Goal: Task Accomplishment & Management: Manage account settings

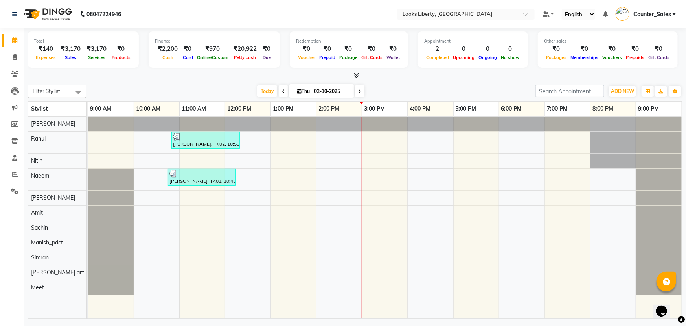
click at [355, 72] on icon at bounding box center [356, 75] width 5 height 6
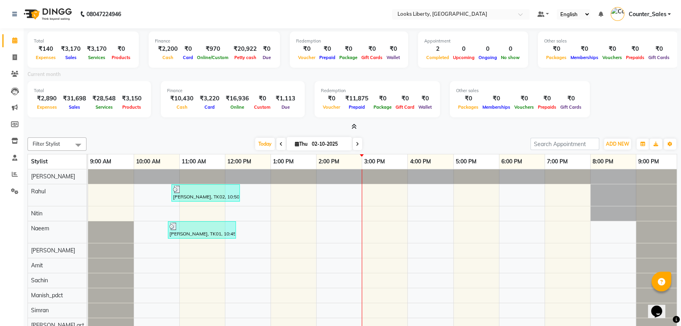
click at [356, 125] on icon at bounding box center [354, 126] width 5 height 6
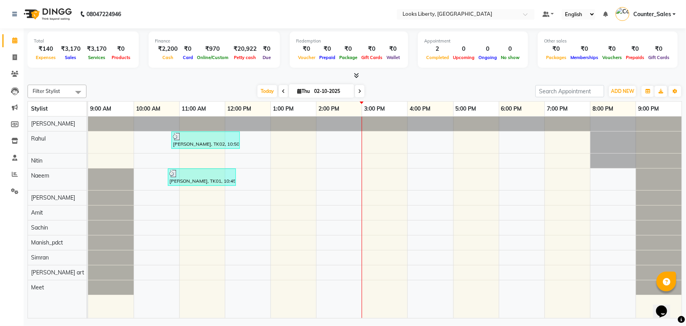
click at [359, 89] on icon at bounding box center [359, 91] width 3 height 5
type input "03-10-2025"
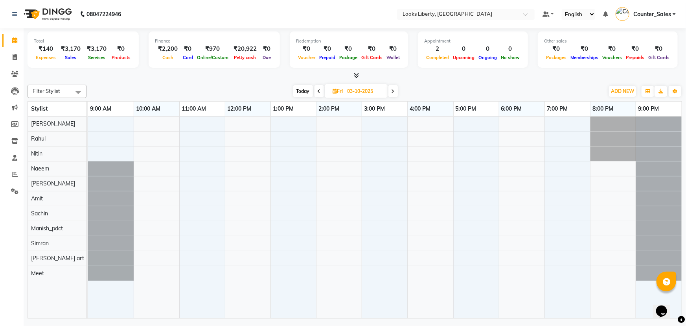
click at [105, 166] on div at bounding box center [111, 168] width 46 height 15
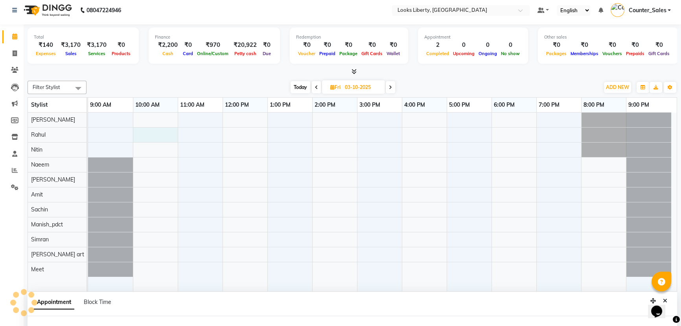
select select "23778"
select select "600"
select select "tentative"
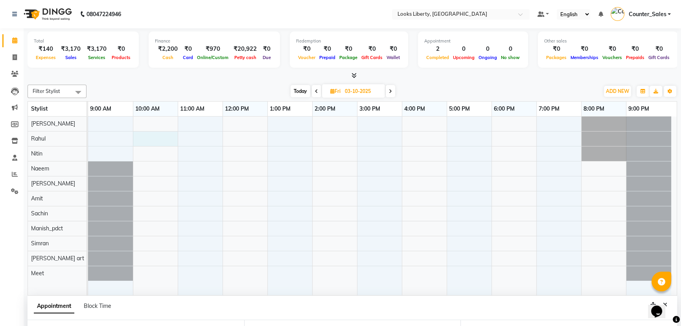
click at [314, 87] on span at bounding box center [316, 91] width 9 height 12
type input "02-10-2025"
select select "600"
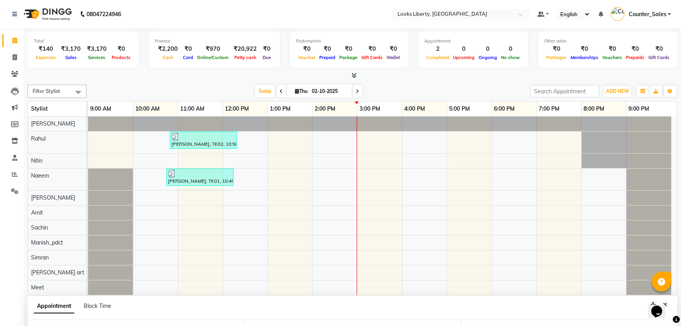
click at [440, 83] on div "Filter Stylist Select All [PERSON_NAME] Anjali_nail art Manish_pdct Meet [PERSO…" at bounding box center [353, 188] width 650 height 214
click at [13, 54] on icon at bounding box center [15, 57] width 4 height 6
select select "service"
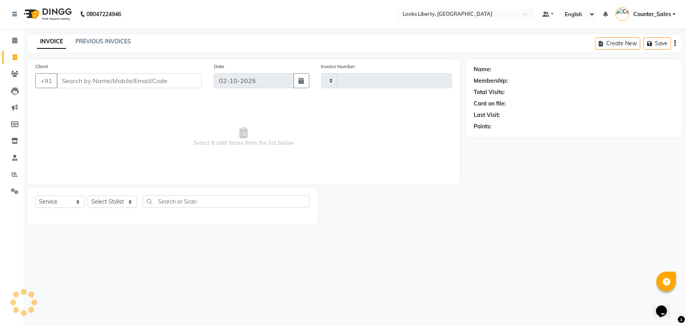
type input "2884"
select select "4321"
click at [92, 79] on input "Client" at bounding box center [129, 80] width 145 height 15
click at [12, 70] on span at bounding box center [15, 74] width 14 height 9
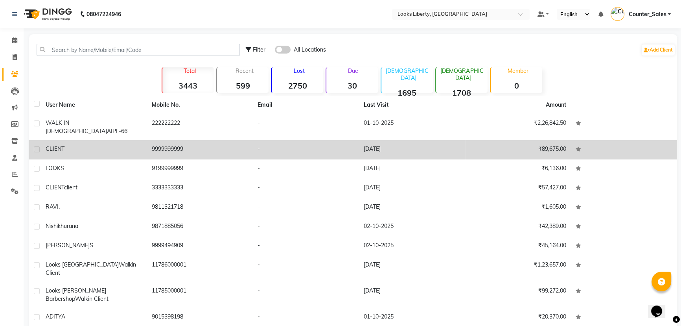
scroll to position [21, 0]
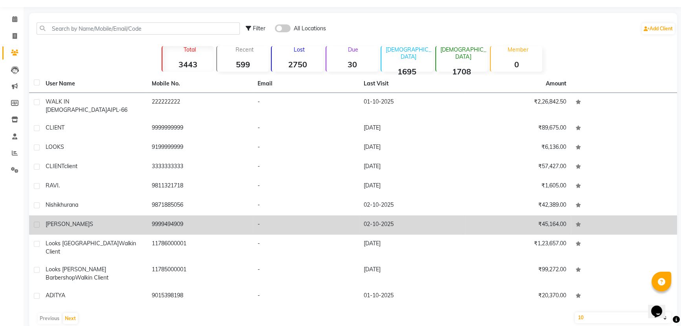
click at [208, 215] on td "9999494909" at bounding box center [200, 224] width 106 height 19
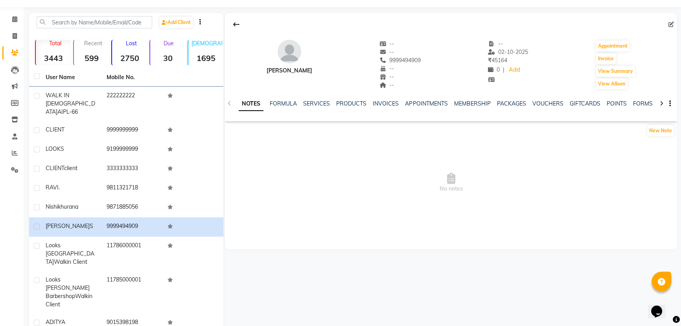
click at [381, 98] on div "NOTES FORMULA SERVICES PRODUCTS INVOICES APPOINTMENTS MEMBERSHIP PACKAGES VOUCH…" at bounding box center [451, 103] width 452 height 27
click at [381, 102] on link "INVOICES" at bounding box center [386, 103] width 26 height 7
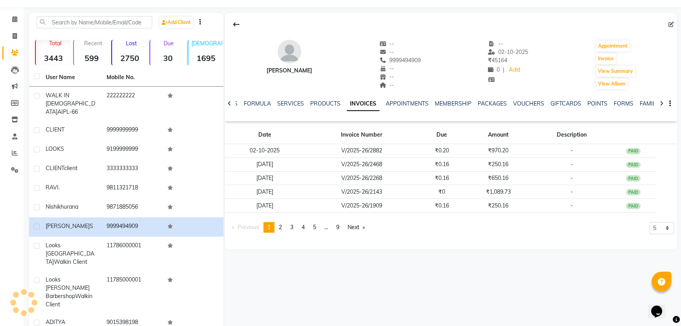
click at [381, 102] on ul "NOTES FORMULA SERVICES PRODUCTS INVOICES APPOINTMENTS MEMBERSHIP PACKAGES VOUCH…" at bounding box center [469, 103] width 499 height 8
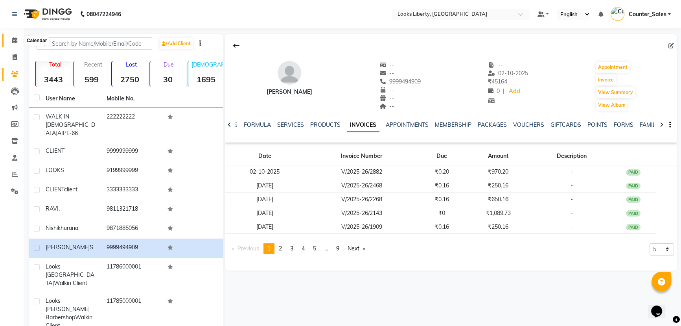
click at [15, 44] on span at bounding box center [15, 40] width 14 height 9
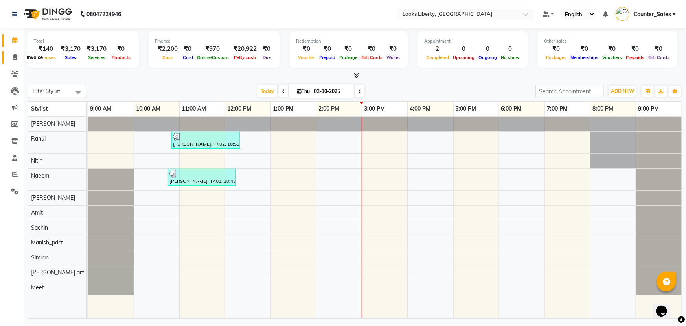
click at [14, 58] on icon at bounding box center [15, 57] width 4 height 6
select select "4321"
select select "service"
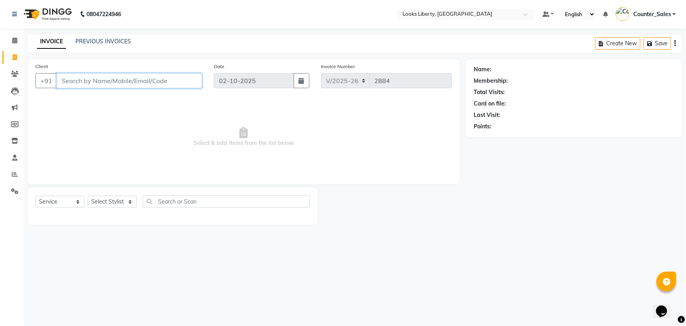
click at [79, 77] on input "Client" at bounding box center [129, 80] width 145 height 15
click at [100, 196] on select "Select Stylist [PERSON_NAME] art Counter_Sales Manish_pdct Meet [PERSON_NAME] […" at bounding box center [112, 201] width 49 height 12
select select "29659"
click at [88, 195] on select "Select Stylist [PERSON_NAME] art Counter_Sales Manish_pdct Meet [PERSON_NAME] […" at bounding box center [112, 201] width 49 height 12
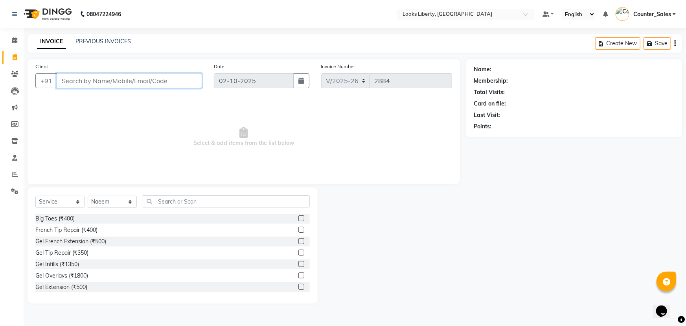
click at [108, 81] on input "Client" at bounding box center [129, 80] width 145 height 15
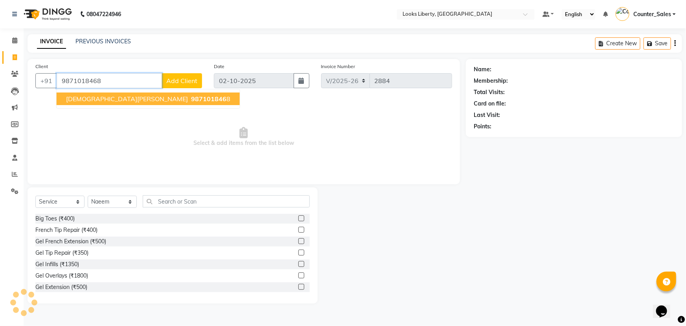
type input "9871018468"
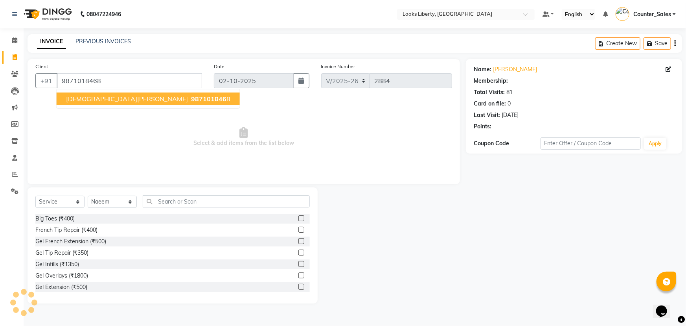
select select "1: Object"
drag, startPoint x: 206, startPoint y: 139, endPoint x: 185, endPoint y: 152, distance: 25.2
click at [206, 139] on span "Select & add items from the list below" at bounding box center [243, 137] width 417 height 79
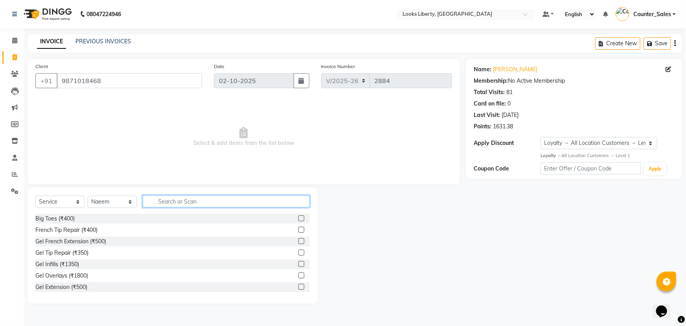
click at [164, 197] on input "text" at bounding box center [226, 201] width 167 height 12
type input "CUT"
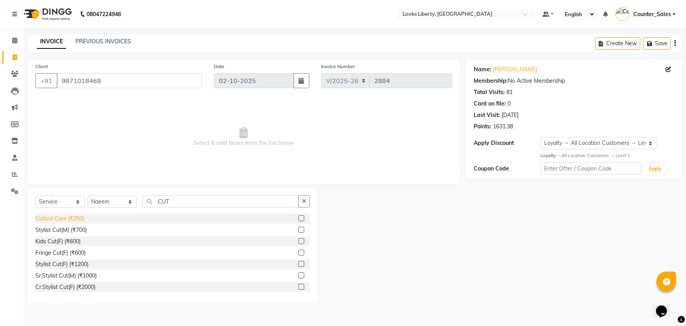
click at [52, 218] on div "Cutical Care (₹250)" at bounding box center [59, 218] width 49 height 8
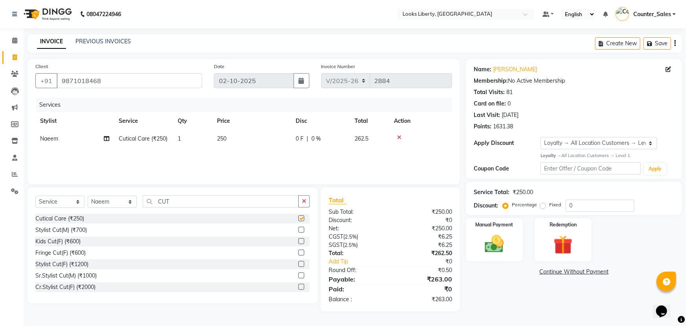
checkbox input "false"
click at [209, 201] on input "CUT" at bounding box center [221, 201] width 156 height 12
type input "C"
click at [236, 138] on td "250" at bounding box center [251, 139] width 79 height 18
select select "29659"
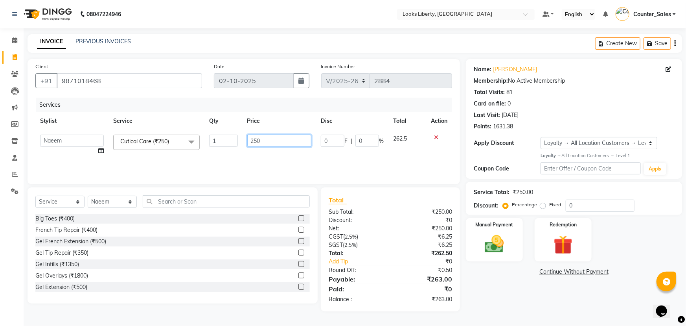
click at [285, 144] on input "250" at bounding box center [279, 140] width 64 height 12
type input "2"
type input "514"
click at [322, 159] on div "Services Stylist Service Qty Price Disc Total Action [PERSON_NAME] Anjali_nail …" at bounding box center [243, 137] width 417 height 79
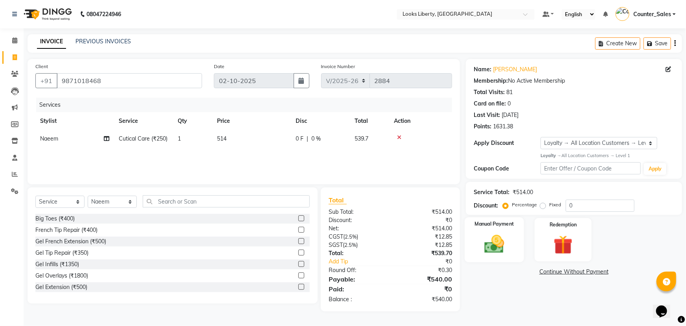
click at [480, 235] on img at bounding box center [495, 243] width 32 height 23
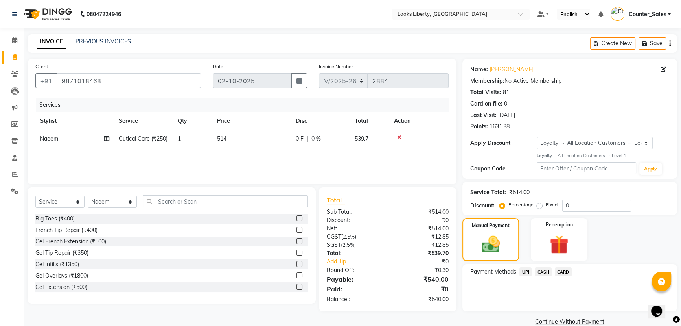
click at [543, 271] on span "CASH" at bounding box center [543, 271] width 17 height 9
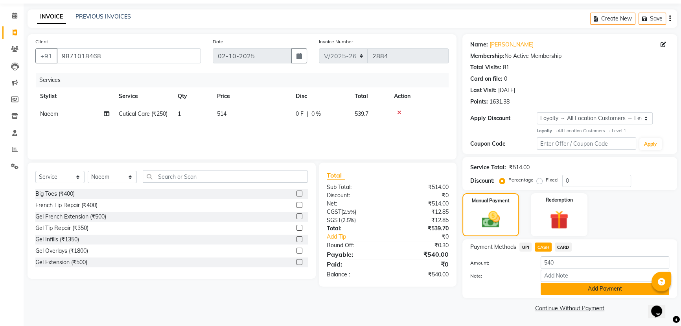
click at [564, 289] on button "Add Payment" at bounding box center [605, 288] width 129 height 12
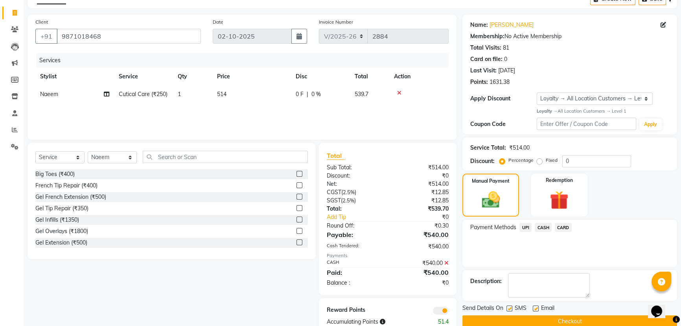
scroll to position [64, 0]
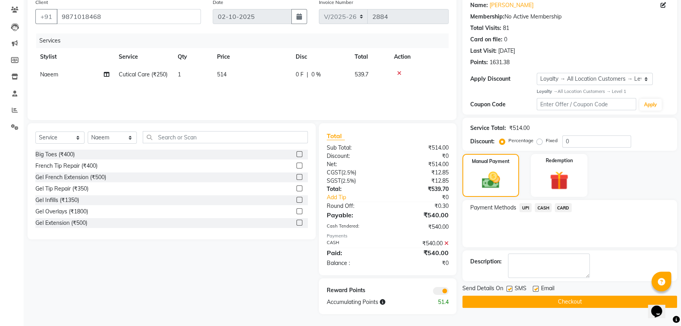
click at [505, 299] on button "Checkout" at bounding box center [569, 301] width 215 height 12
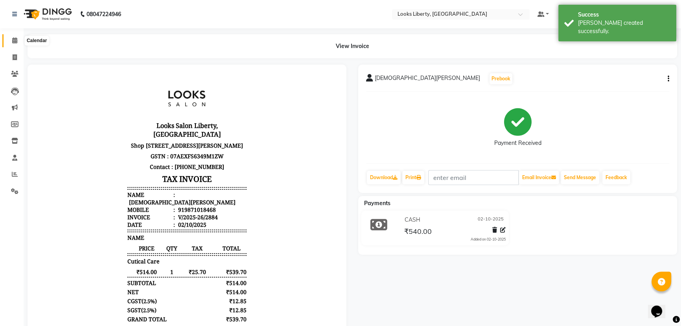
click at [16, 38] on icon at bounding box center [14, 40] width 5 height 6
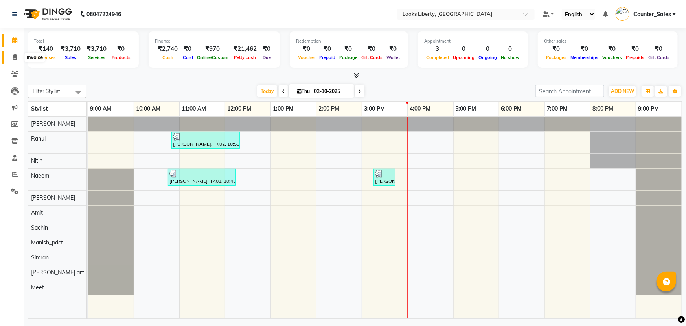
click at [11, 58] on span at bounding box center [15, 57] width 14 height 9
select select "4321"
select select "service"
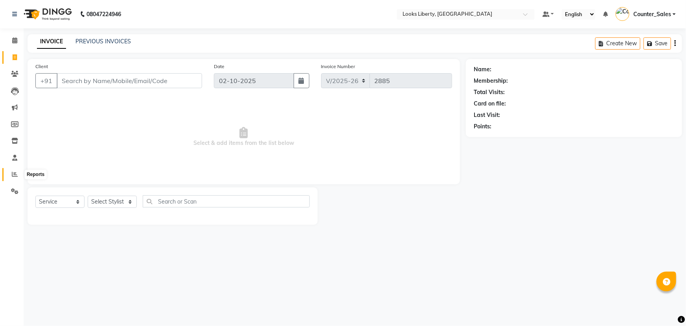
click at [14, 179] on span at bounding box center [15, 174] width 14 height 9
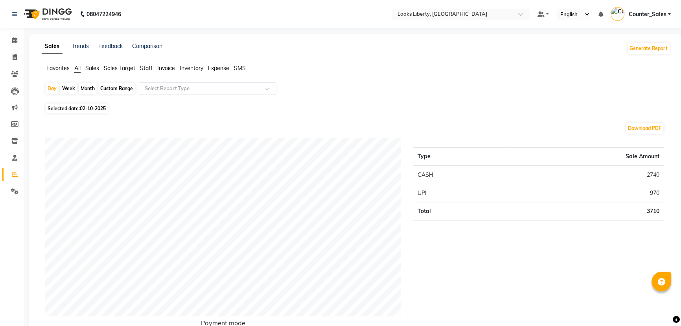
click at [145, 68] on span "Staff" at bounding box center [146, 67] width 13 height 7
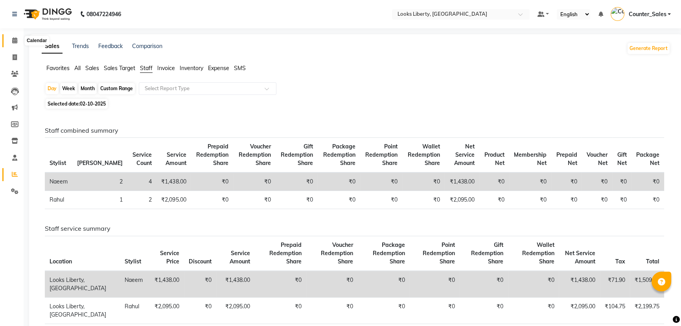
drag, startPoint x: 16, startPoint y: 35, endPoint x: 16, endPoint y: 41, distance: 5.9
click at [16, 38] on div "Calendar Invoice Clients Leads Marketing Members Inventory Staff Reports Settin…" at bounding box center [53, 211] width 106 height 378
drag, startPoint x: 13, startPoint y: 40, endPoint x: 13, endPoint y: 46, distance: 5.9
click at [13, 41] on icon at bounding box center [14, 40] width 5 height 6
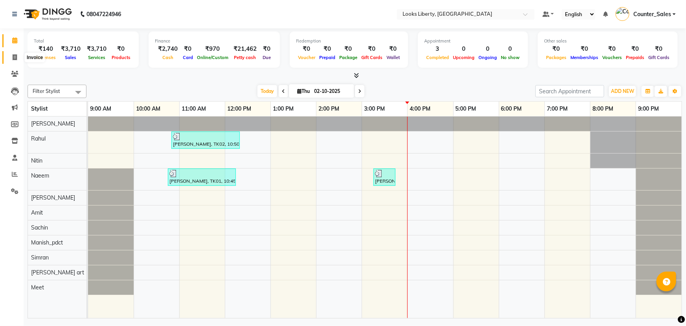
click at [15, 53] on span at bounding box center [15, 57] width 14 height 9
select select "service"
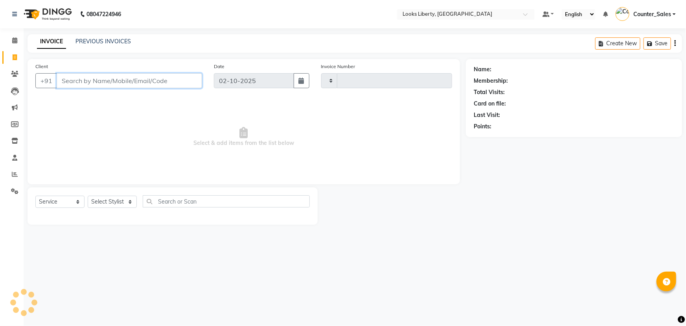
type input "2885"
select select "4321"
click at [77, 79] on input "Client" at bounding box center [129, 80] width 145 height 15
click at [108, 200] on select "Select Stylist [PERSON_NAME] art Counter_Sales Manish_pdct Meet [PERSON_NAME] […" at bounding box center [112, 201] width 49 height 12
drag, startPoint x: 193, startPoint y: 141, endPoint x: 321, endPoint y: 146, distance: 127.9
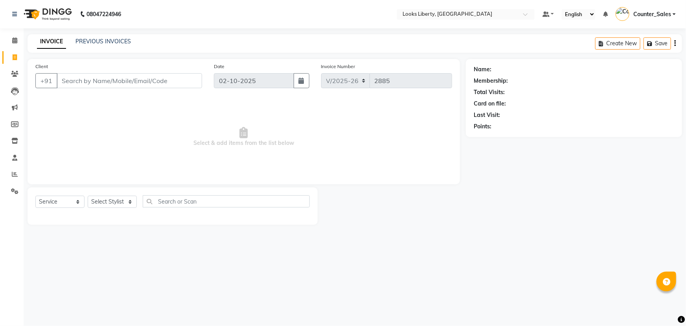
click at [319, 146] on span "Select & add items from the list below" at bounding box center [243, 137] width 417 height 79
click at [326, 145] on span "Select & add items from the list below" at bounding box center [243, 137] width 417 height 79
click at [127, 84] on input "Client" at bounding box center [129, 80] width 145 height 15
click at [107, 199] on select "Select Stylist [PERSON_NAME] art Counter_Sales Manish_pdct Meet [PERSON_NAME] […" at bounding box center [112, 201] width 49 height 12
click at [239, 158] on span "Select & add items from the list below" at bounding box center [243, 137] width 417 height 79
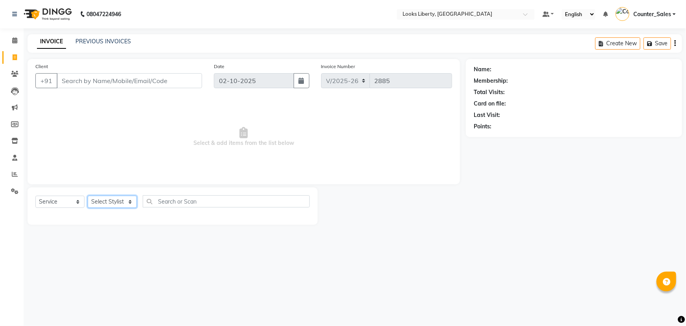
click at [118, 198] on select "Select Stylist [PERSON_NAME] art Counter_Sales Manish_pdct Meet [PERSON_NAME] […" at bounding box center [112, 201] width 49 height 12
click at [88, 195] on select "Select Stylist [PERSON_NAME] art Counter_Sales Manish_pdct Meet [PERSON_NAME] […" at bounding box center [112, 201] width 49 height 12
click at [96, 203] on select "Select Stylist [PERSON_NAME] art Counter_Sales Manish_pdct Meet [PERSON_NAME] […" at bounding box center [112, 201] width 49 height 12
select select "29659"
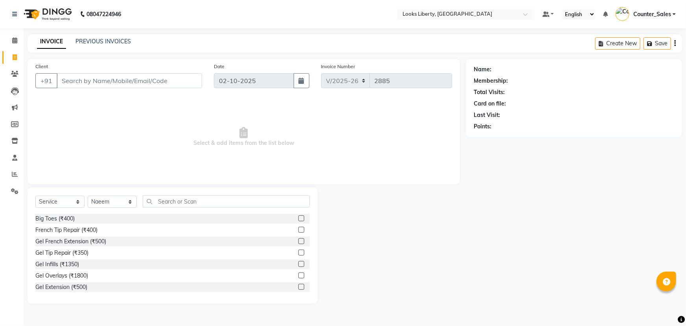
click at [247, 129] on icon at bounding box center [243, 132] width 8 height 11
click at [108, 198] on select "Select Stylist [PERSON_NAME] art Counter_Sales Manish_pdct Meet [PERSON_NAME] […" at bounding box center [112, 201] width 49 height 12
click at [88, 195] on select "Select Stylist [PERSON_NAME] art Counter_Sales Manish_pdct Meet [PERSON_NAME] […" at bounding box center [112, 201] width 49 height 12
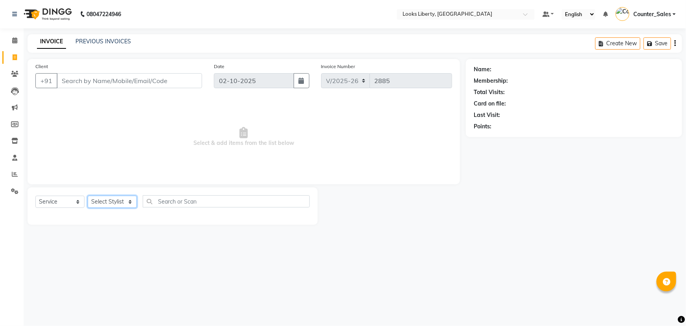
click at [117, 201] on select "Select Stylist [PERSON_NAME] art Counter_Sales Manish_pdct Meet [PERSON_NAME] […" at bounding box center [112, 201] width 49 height 12
select select "29659"
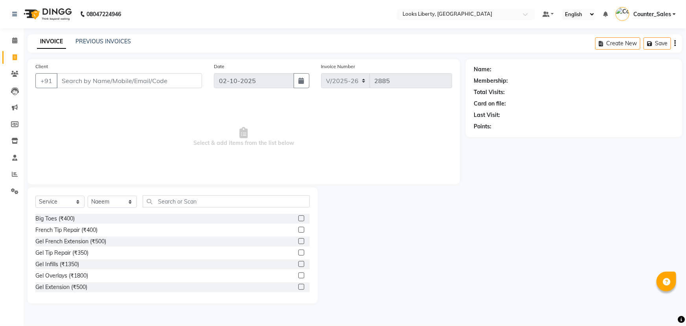
click at [251, 137] on span "Select & add items from the list below" at bounding box center [243, 137] width 417 height 79
click at [119, 198] on select "Select Stylist [PERSON_NAME] art Counter_Sales Manish_pdct Meet [PERSON_NAME] […" at bounding box center [112, 201] width 49 height 12
click at [88, 195] on select "Select Stylist [PERSON_NAME] art Counter_Sales Manish_pdct Meet [PERSON_NAME] […" at bounding box center [112, 201] width 49 height 12
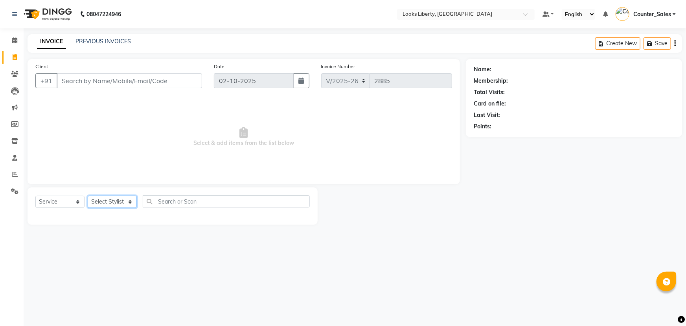
click at [116, 202] on select "Select Stylist [PERSON_NAME] art Counter_Sales Manish_pdct Meet [PERSON_NAME] […" at bounding box center [112, 201] width 49 height 12
select select "29659"
click at [88, 195] on select "Select Stylist [PERSON_NAME] art Counter_Sales Manish_pdct Meet [PERSON_NAME] […" at bounding box center [112, 201] width 49 height 12
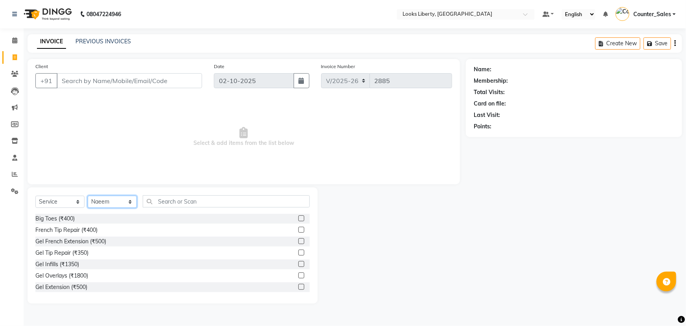
click at [95, 203] on select "Select Stylist [PERSON_NAME] art Counter_Sales Manish_pdct Meet [PERSON_NAME] […" at bounding box center [112, 201] width 49 height 12
click at [229, 129] on span "Select & add items from the list below" at bounding box center [243, 137] width 417 height 79
click at [104, 201] on select "Select Stylist [PERSON_NAME] art Counter_Sales Manish_pdct Meet [PERSON_NAME] […" at bounding box center [112, 201] width 49 height 12
click at [88, 195] on select "Select Stylist [PERSON_NAME] art Counter_Sales Manish_pdct Meet [PERSON_NAME] […" at bounding box center [112, 201] width 49 height 12
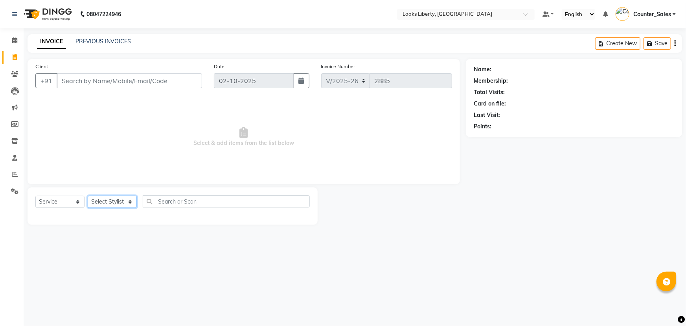
click at [102, 200] on select "Select Stylist [PERSON_NAME] art Counter_Sales Manish_pdct Meet [PERSON_NAME] […" at bounding box center [112, 201] width 49 height 12
select select "29659"
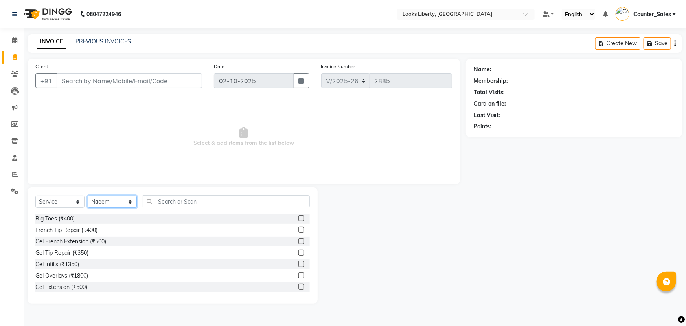
click at [105, 202] on select "Select Stylist [PERSON_NAME] art Counter_Sales Manish_pdct Meet [PERSON_NAME] […" at bounding box center [112, 201] width 49 height 12
click at [168, 204] on input "text" at bounding box center [226, 201] width 167 height 12
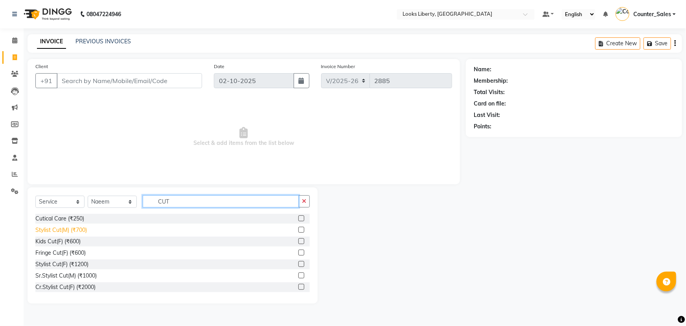
type input "CUT"
click at [62, 228] on div "Stylist Cut(M) (₹700)" at bounding box center [61, 230] width 52 height 8
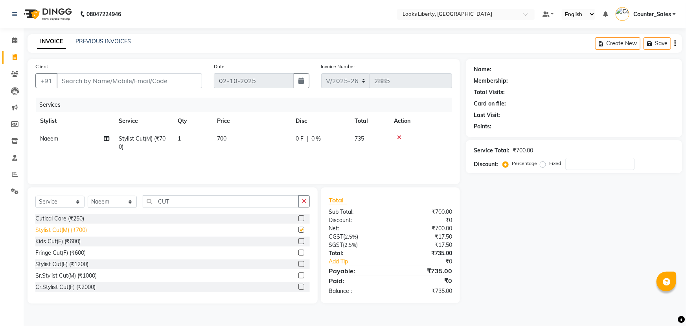
checkbox input "false"
click at [55, 242] on div "Kids Cut(F) (₹600)" at bounding box center [57, 241] width 45 height 8
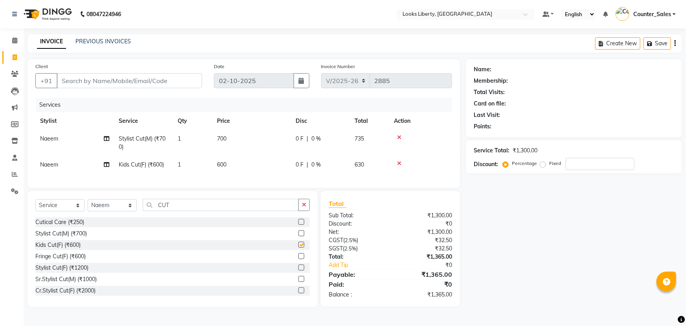
checkbox input "false"
click at [243, 138] on td "700" at bounding box center [251, 143] width 79 height 26
select select "29659"
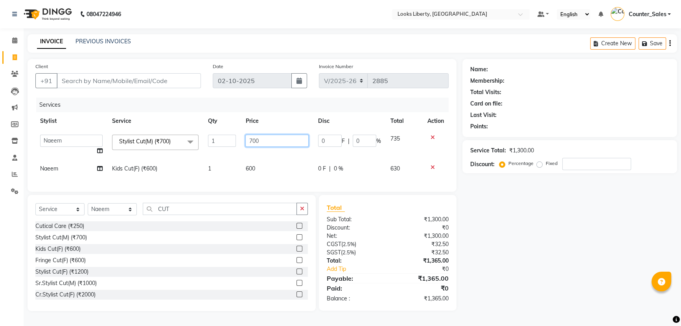
click at [253, 134] on input "700" at bounding box center [276, 140] width 63 height 12
click at [255, 142] on input "700" at bounding box center [276, 140] width 63 height 12
click at [256, 142] on input "700" at bounding box center [276, 140] width 63 height 12
type input "514"
click at [265, 165] on td "600" at bounding box center [277, 169] width 72 height 18
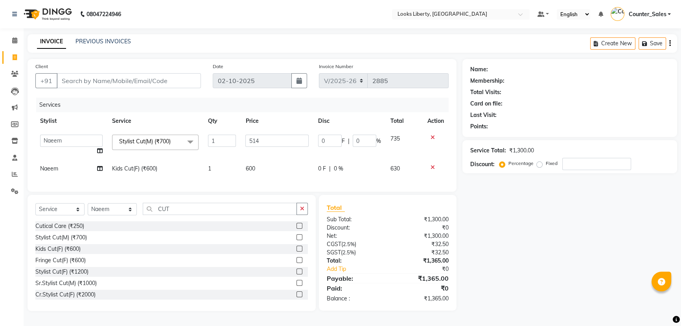
select select "29659"
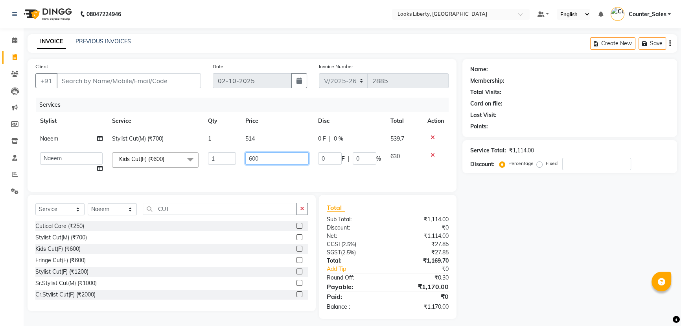
click at [263, 157] on input "600" at bounding box center [276, 158] width 63 height 12
click at [261, 157] on input "600" at bounding box center [276, 158] width 63 height 12
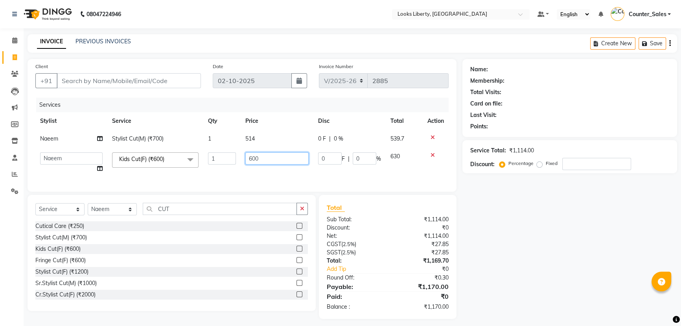
click at [261, 157] on input "600" at bounding box center [276, 158] width 63 height 12
click at [260, 157] on input "600" at bounding box center [276, 158] width 63 height 12
drag, startPoint x: 259, startPoint y: 157, endPoint x: 254, endPoint y: 156, distance: 5.3
click at [259, 158] on input "600" at bounding box center [276, 158] width 63 height 12
click at [254, 156] on input "600" at bounding box center [276, 158] width 63 height 12
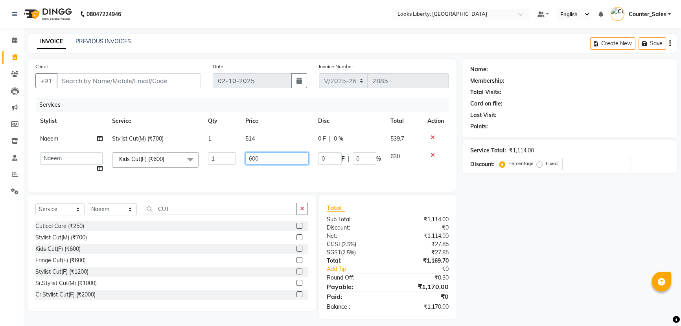
click at [254, 158] on input "600" at bounding box center [276, 158] width 63 height 12
type input "514"
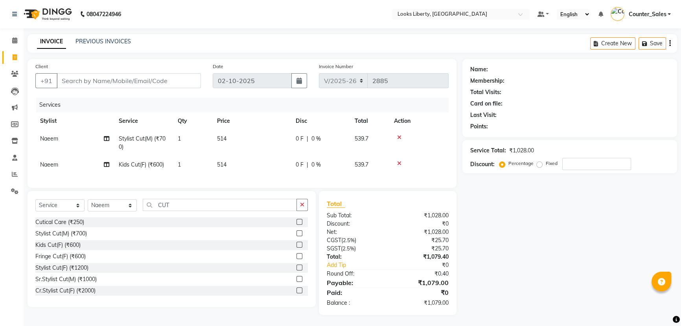
click at [304, 173] on tr "Naeem Kids Cut(F) (₹600) 1 514 0 F | 0 % 539.7" at bounding box center [241, 165] width 413 height 18
click at [107, 75] on input "Client" at bounding box center [129, 79] width 144 height 15
click at [224, 201] on input "CUT" at bounding box center [220, 204] width 154 height 12
type input "C"
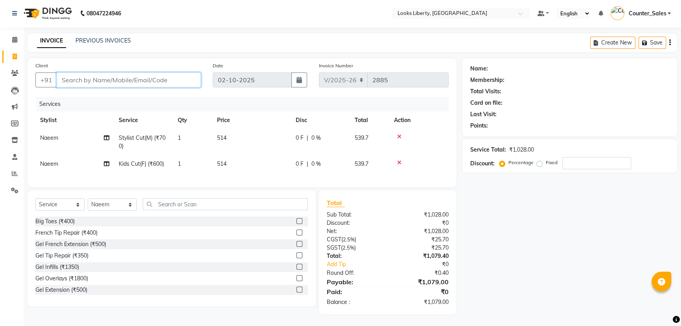
click at [104, 74] on input "Client" at bounding box center [129, 79] width 144 height 15
type input "9"
type input "0"
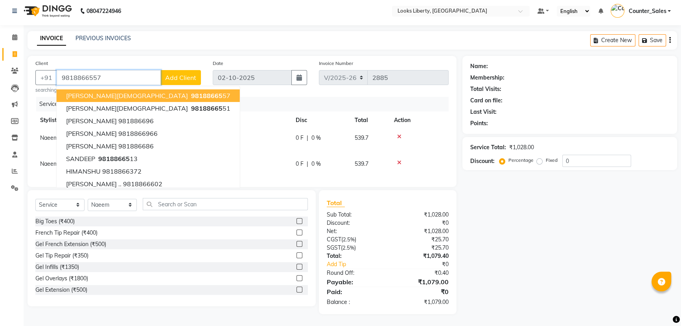
type input "9818866557"
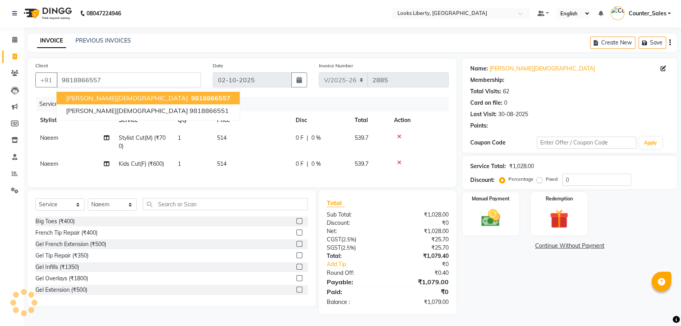
select select "1: Object"
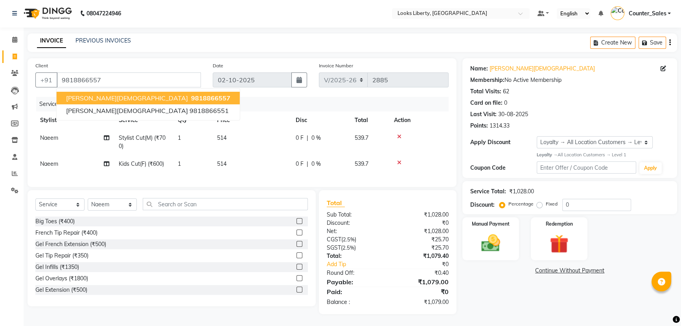
click at [353, 14] on nav "08047224946 Select Location × [GEOGRAPHIC_DATA] Default Panel My Panel English …" at bounding box center [340, 13] width 681 height 28
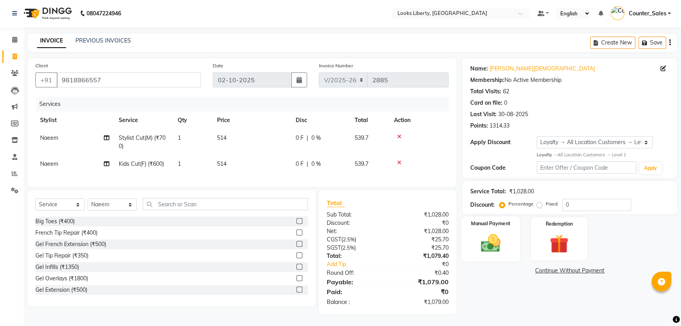
click at [503, 240] on img at bounding box center [491, 243] width 32 height 22
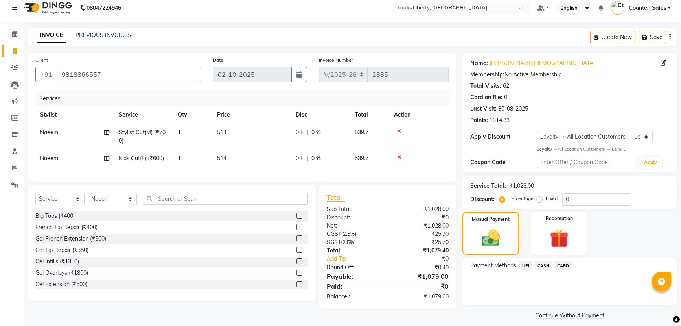
click at [542, 265] on span "CASH" at bounding box center [543, 265] width 17 height 9
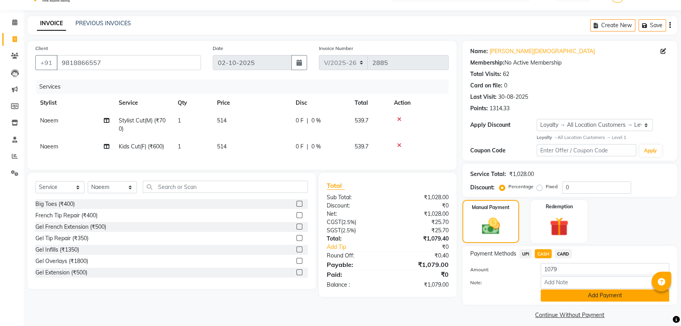
scroll to position [25, 0]
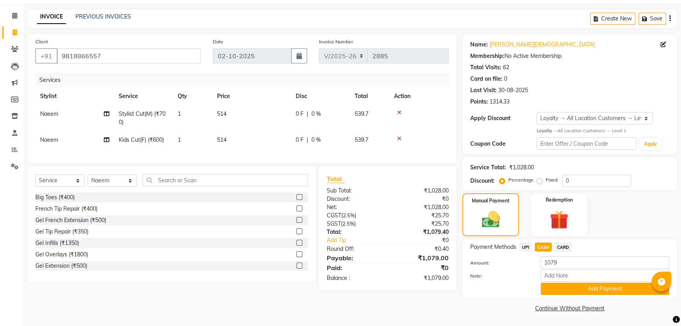
click at [247, 137] on td "514" at bounding box center [251, 140] width 79 height 18
select select "29659"
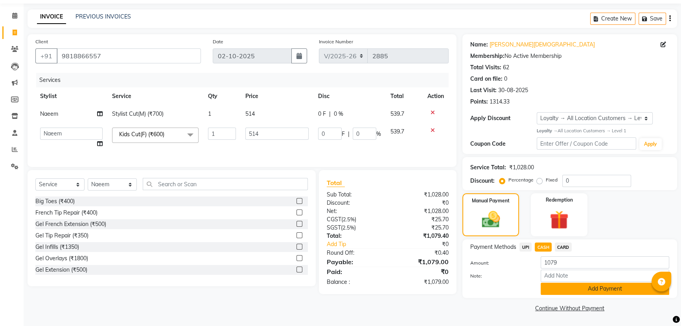
click at [593, 284] on button "Add Payment" at bounding box center [605, 288] width 129 height 12
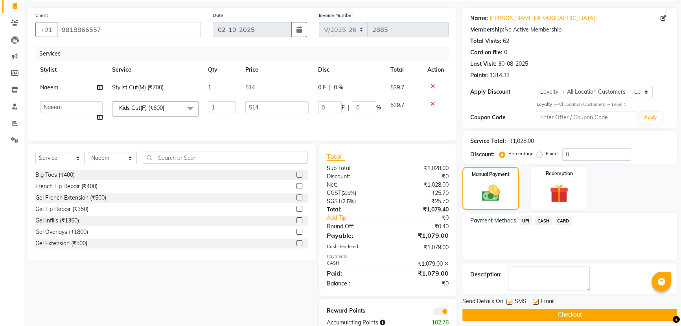
scroll to position [77, 0]
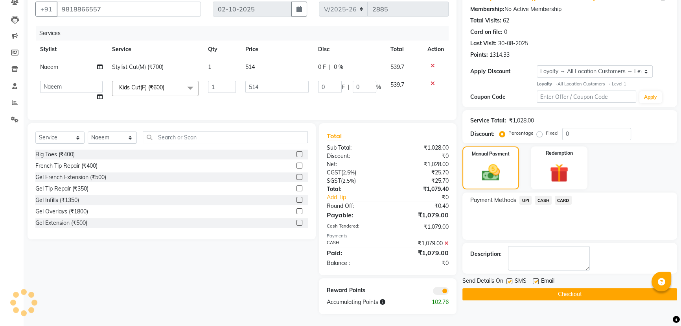
click at [571, 288] on button "Checkout" at bounding box center [569, 294] width 215 height 12
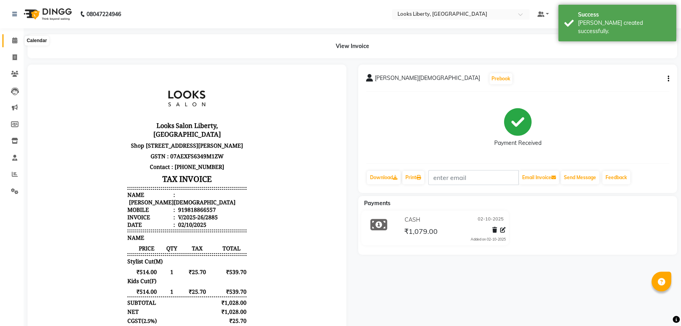
click at [11, 38] on span at bounding box center [15, 40] width 14 height 9
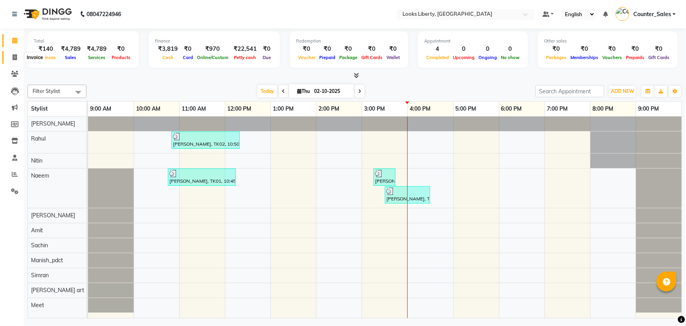
click at [11, 59] on span at bounding box center [15, 57] width 14 height 9
select select "service"
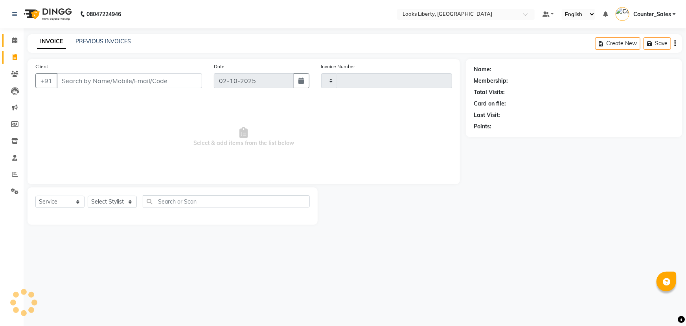
click at [15, 35] on link "Calendar" at bounding box center [11, 40] width 19 height 13
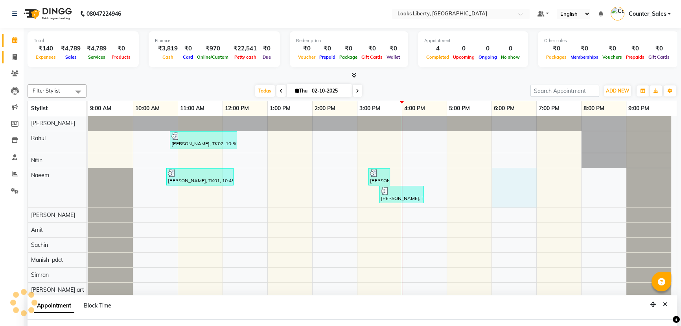
select select "29659"
select select "1080"
select select "tentative"
click at [11, 58] on span at bounding box center [15, 57] width 14 height 9
select select "service"
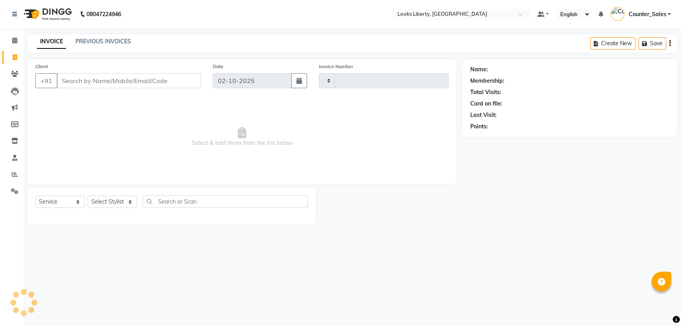
type input "2886"
select select "4321"
click at [114, 203] on select "Select Stylist [PERSON_NAME] art Counter_Sales Manish_pdct Meet [PERSON_NAME] […" at bounding box center [112, 201] width 49 height 12
select select "24334"
click at [88, 195] on select "Select Stylist [PERSON_NAME] art Counter_Sales Manish_pdct Meet [PERSON_NAME] […" at bounding box center [112, 201] width 49 height 12
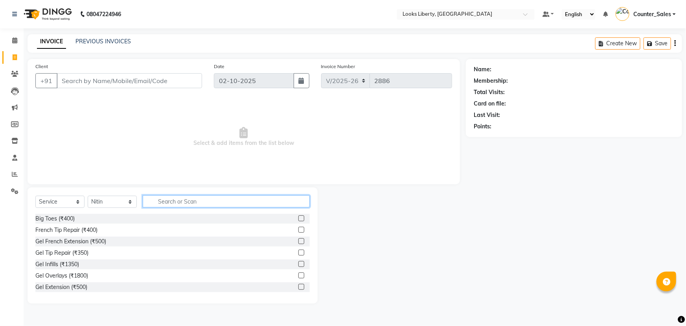
drag, startPoint x: 165, startPoint y: 197, endPoint x: 169, endPoint y: 204, distance: 8.6
click at [165, 198] on input "text" at bounding box center [226, 201] width 167 height 12
click at [63, 257] on div "Gel Tip Repair (₹350)" at bounding box center [172, 253] width 274 height 10
click at [88, 232] on div "French Tip Repair (₹400)" at bounding box center [66, 230] width 62 height 8
checkbox input "false"
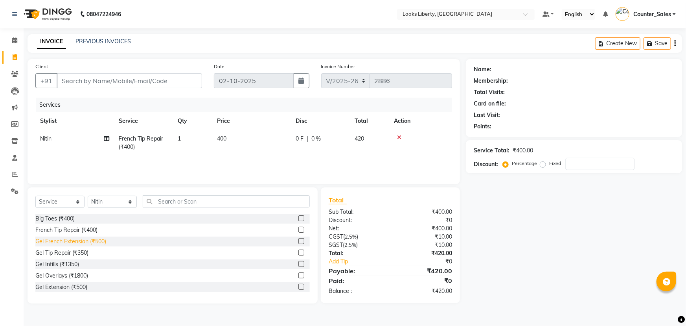
click at [105, 239] on div "Gel French Extension (₹500)" at bounding box center [70, 241] width 71 height 8
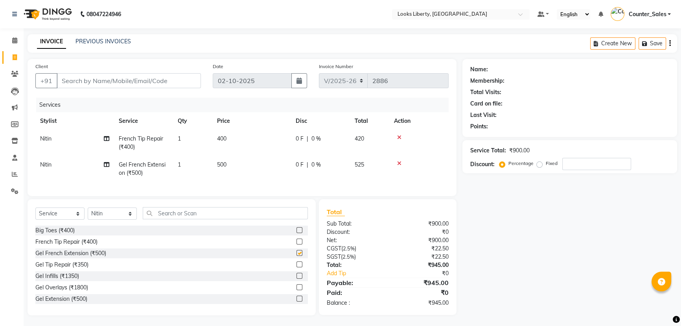
checkbox input "false"
click at [399, 133] on icon at bounding box center [399, 136] width 4 height 6
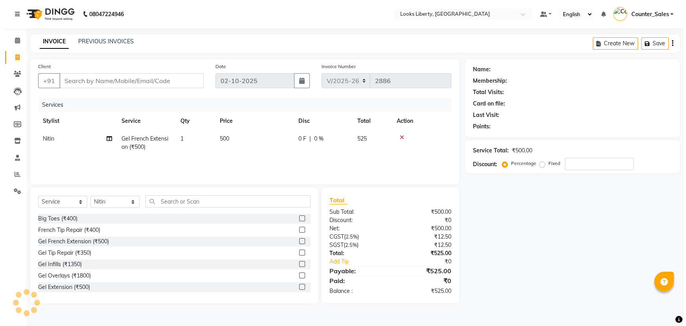
scroll to position [0, 0]
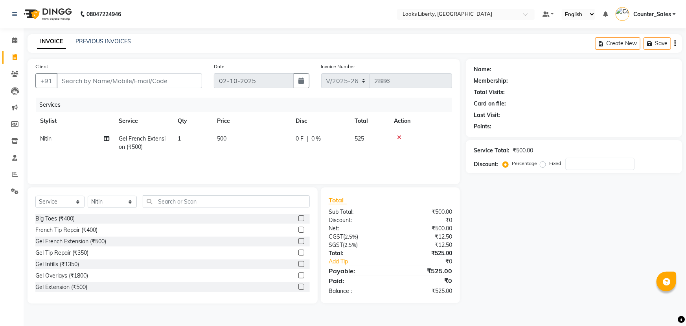
click at [398, 136] on icon at bounding box center [399, 137] width 4 height 6
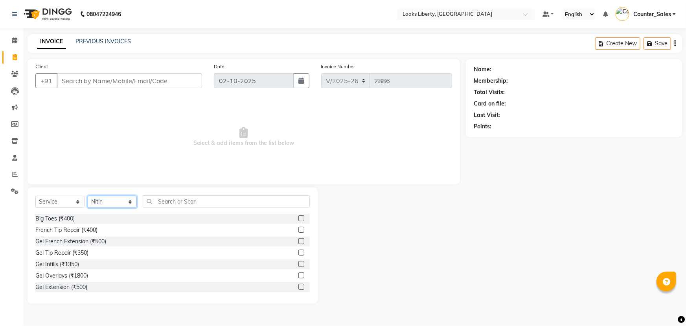
click at [100, 199] on select "Select Stylist [PERSON_NAME] art Counter_Sales Manish_pdct Meet [PERSON_NAME] […" at bounding box center [112, 201] width 49 height 12
select select
click at [88, 195] on select "Select Stylist [PERSON_NAME] art Counter_Sales Manish_pdct Meet [PERSON_NAME] […" at bounding box center [112, 201] width 49 height 12
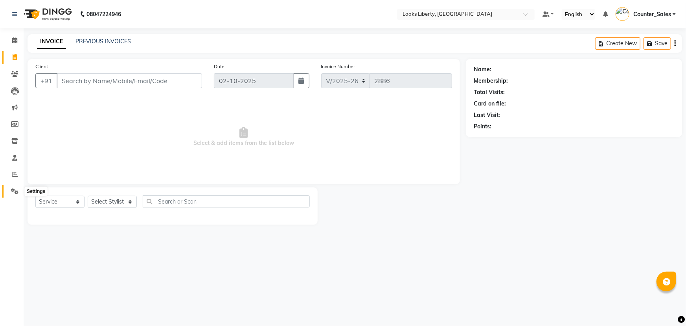
click at [13, 188] on icon at bounding box center [14, 191] width 7 height 6
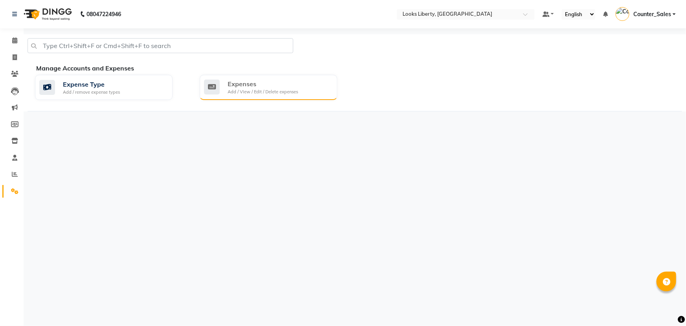
click at [271, 86] on div "Expenses" at bounding box center [263, 83] width 70 height 9
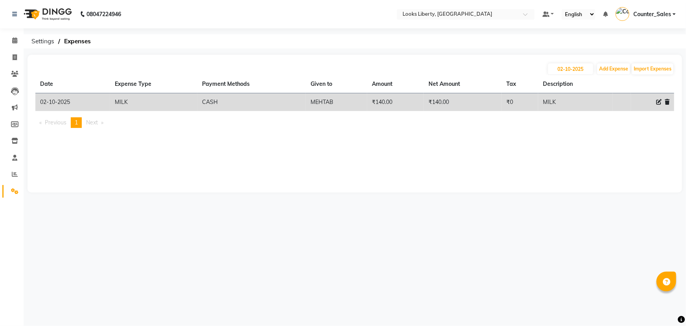
drag, startPoint x: 93, startPoint y: 178, endPoint x: 0, endPoint y: 151, distance: 97.0
click at [87, 184] on div "[DATE] Add Expense Import Expenses Date Expense Type Payment Methods Given to A…" at bounding box center [355, 124] width 655 height 138
click at [12, 168] on link "Reports" at bounding box center [11, 174] width 19 height 13
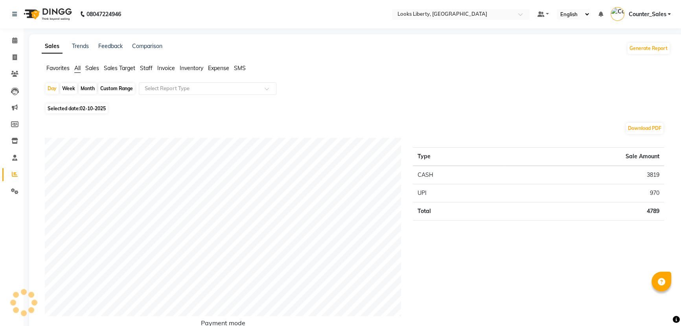
click at [213, 70] on span "Expense" at bounding box center [218, 67] width 21 height 7
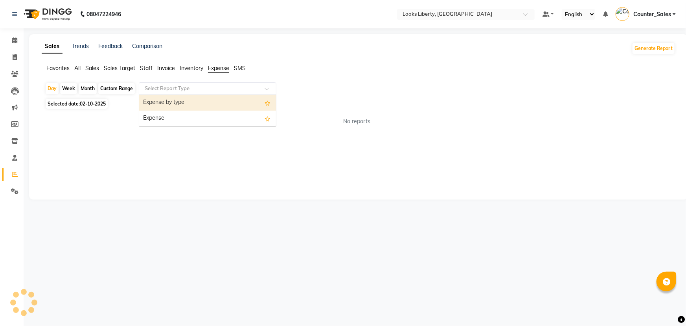
click at [226, 86] on input "text" at bounding box center [199, 89] width 113 height 8
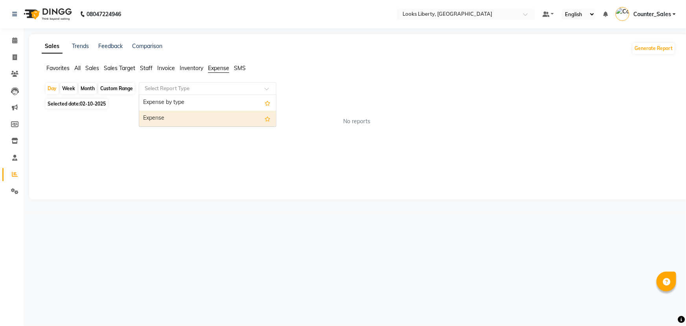
click at [223, 115] on div "Expense" at bounding box center [207, 118] width 137 height 16
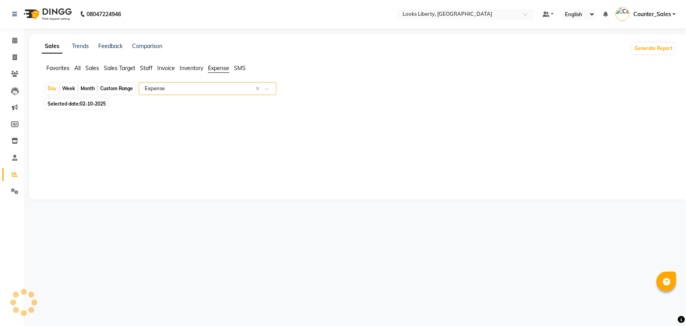
select select "full_report"
select select "pdf"
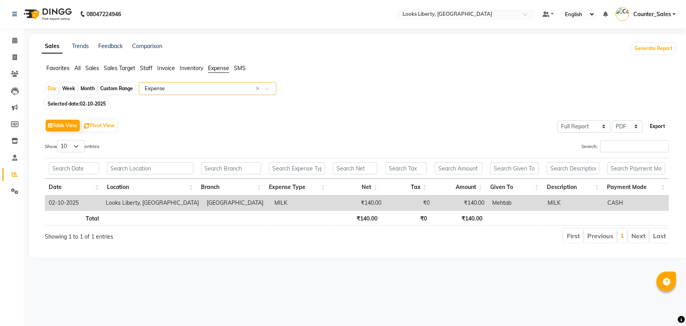
click at [659, 125] on button "Export" at bounding box center [658, 126] width 22 height 13
select select "sans-serif"
select select "11px"
select select "template_2"
select select "A4"
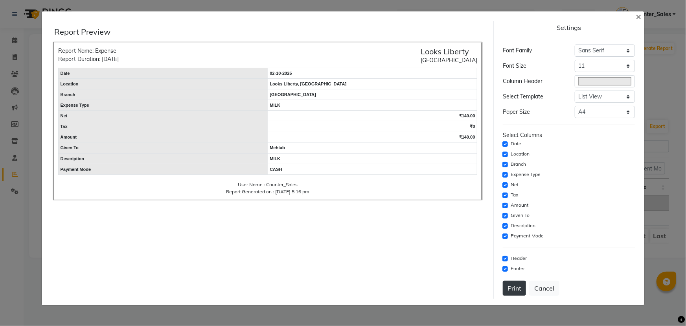
click at [512, 291] on button "Print" at bounding box center [514, 287] width 23 height 15
click at [635, 17] on button "×" at bounding box center [639, 16] width 18 height 22
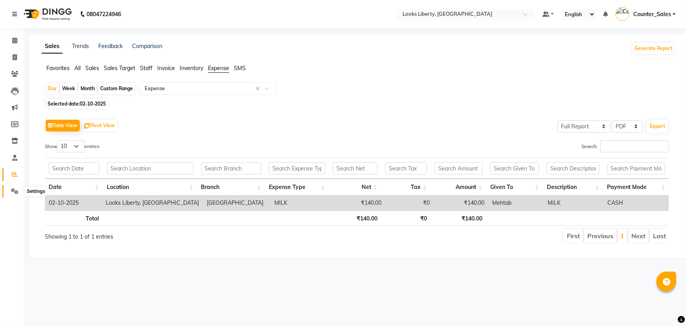
click at [14, 188] on icon at bounding box center [14, 191] width 7 height 6
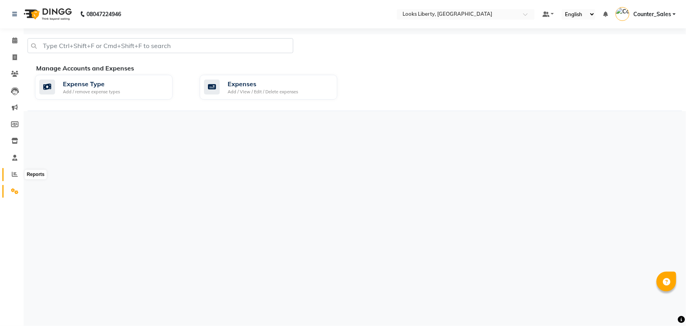
click at [16, 177] on span at bounding box center [15, 174] width 14 height 9
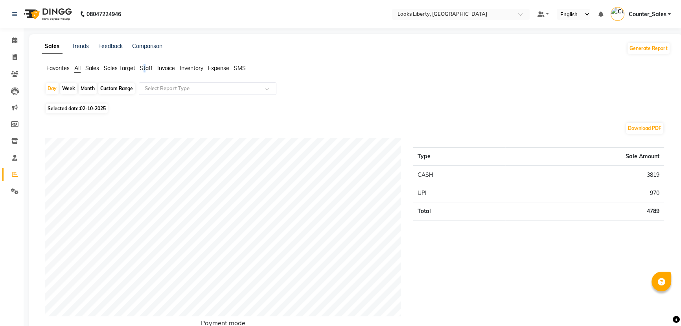
click at [145, 65] on span "Staff" at bounding box center [146, 67] width 13 height 7
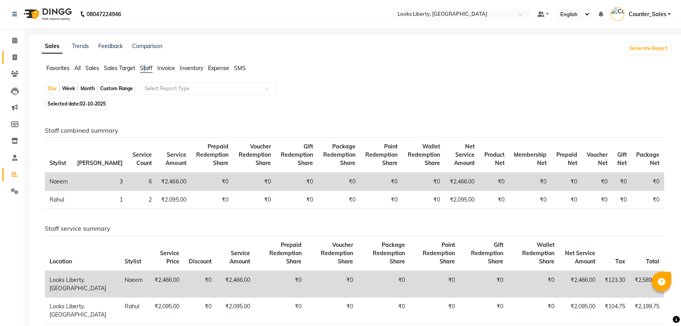
drag, startPoint x: 13, startPoint y: 56, endPoint x: 78, endPoint y: 8, distance: 80.6
click at [13, 56] on icon at bounding box center [15, 57] width 4 height 6
select select "service"
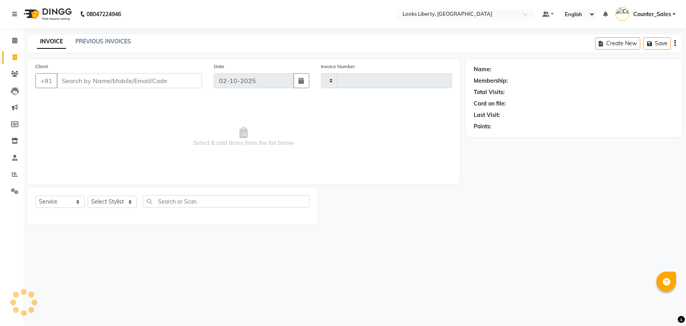
type input "2886"
select select "4321"
click at [11, 41] on span at bounding box center [15, 40] width 14 height 9
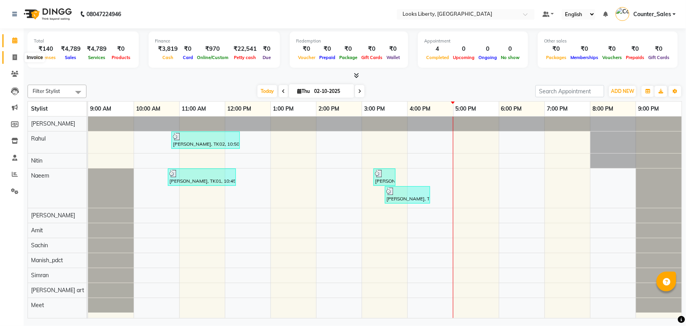
click at [12, 54] on span at bounding box center [15, 57] width 14 height 9
select select "service"
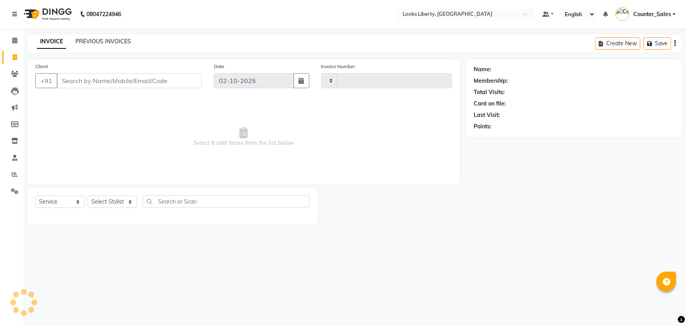
click at [95, 42] on link "PREVIOUS INVOICES" at bounding box center [102, 41] width 55 height 7
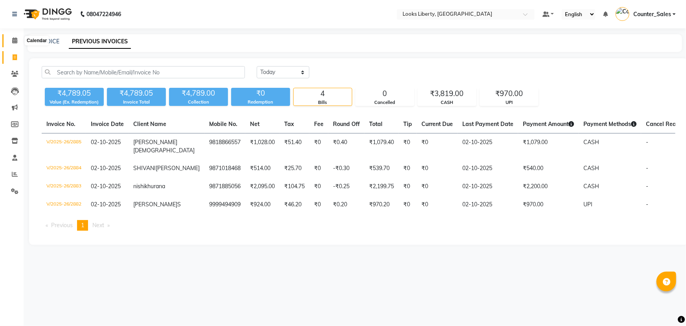
click at [11, 40] on span at bounding box center [15, 40] width 14 height 9
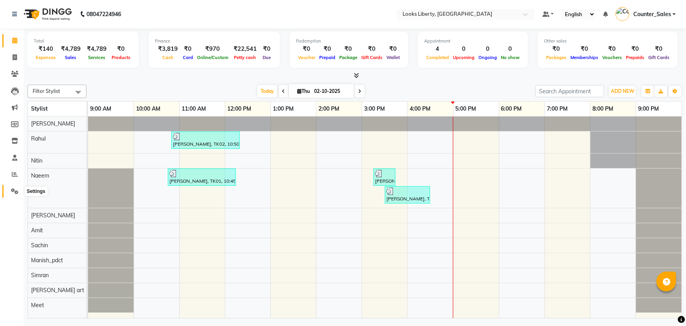
click at [11, 188] on icon at bounding box center [14, 191] width 7 height 6
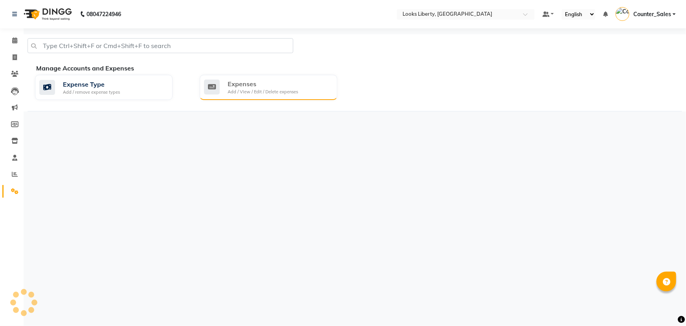
click at [278, 83] on div "Expenses" at bounding box center [263, 83] width 70 height 9
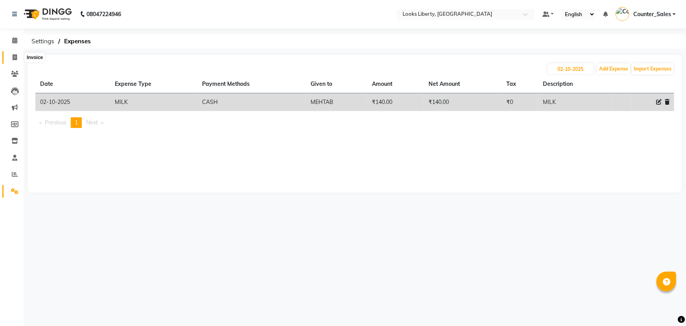
click at [14, 57] on icon at bounding box center [15, 57] width 4 height 6
select select "service"
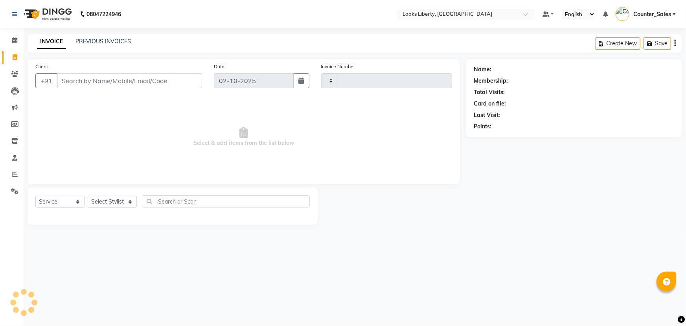
type input "2886"
select select "4321"
click at [13, 41] on icon at bounding box center [14, 40] width 5 height 6
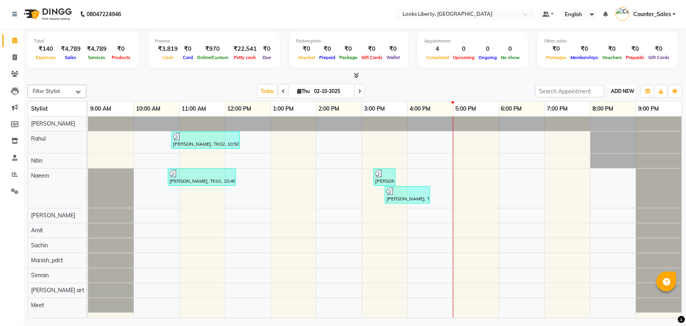
click at [626, 88] on span "ADD NEW" at bounding box center [622, 91] width 23 height 6
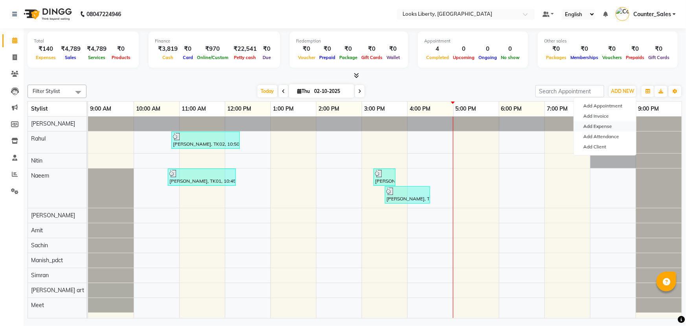
click at [604, 123] on link "Add Expense" at bounding box center [605, 126] width 62 height 10
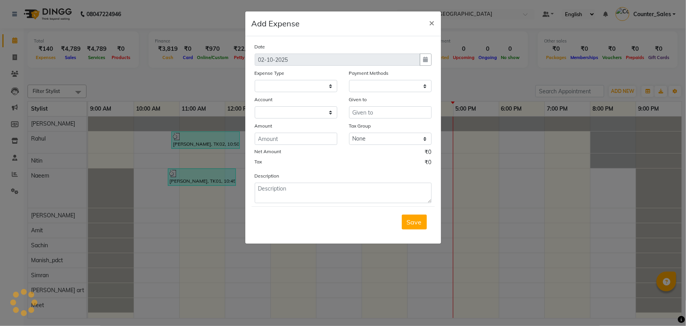
select select
select select "1"
select select "3126"
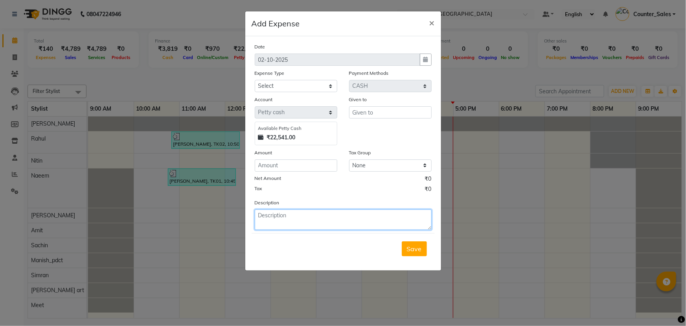
click at [311, 217] on textarea at bounding box center [343, 219] width 177 height 20
type textarea "SALARY TO RAHUL"
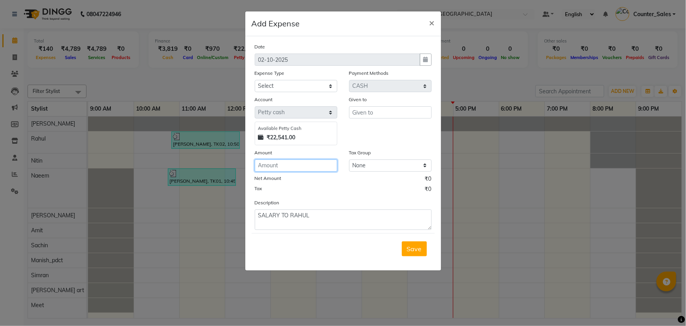
click at [291, 167] on input "number" at bounding box center [296, 165] width 83 height 12
type input "10000"
click at [365, 114] on input "text" at bounding box center [390, 112] width 83 height 12
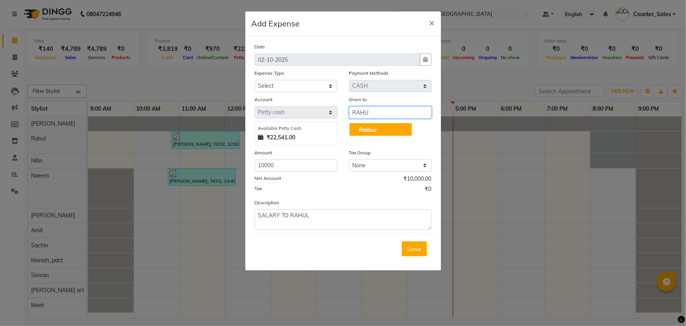
click at [367, 129] on span "Rahu" at bounding box center [367, 129] width 16 height 8
type input "Rahul"
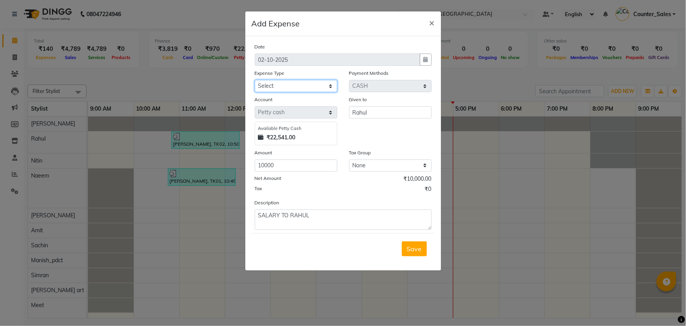
click at [291, 88] on select "Select Accommodation Aesthetics Bank Deposit BLINKIT Cash Handover Client Refun…" at bounding box center [296, 86] width 83 height 12
select select "19731"
click at [255, 80] on select "Select Accommodation Aesthetics Bank Deposit BLINKIT Cash Handover Client Refun…" at bounding box center [296, 86] width 83 height 12
click at [410, 248] on span "Save" at bounding box center [414, 249] width 15 height 8
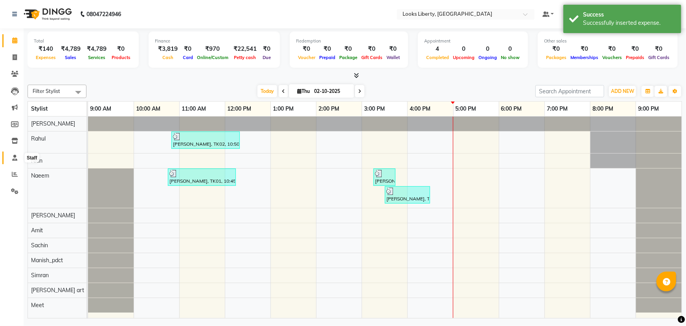
click at [14, 156] on icon at bounding box center [14, 158] width 5 height 6
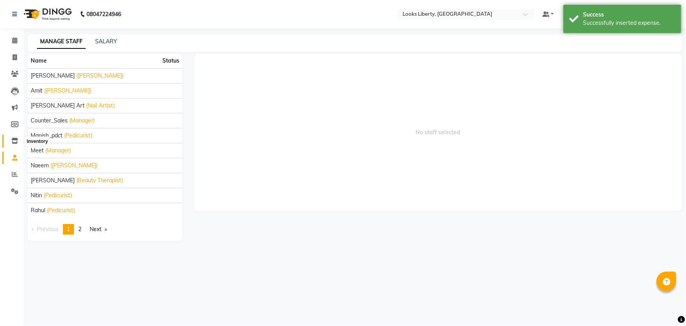
click at [12, 142] on icon at bounding box center [14, 141] width 7 height 6
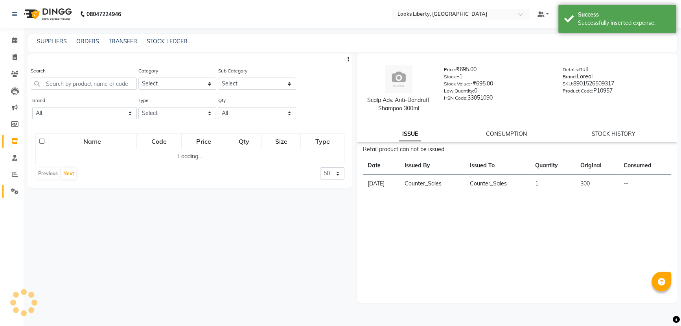
click at [16, 185] on link "Settings" at bounding box center [11, 191] width 19 height 13
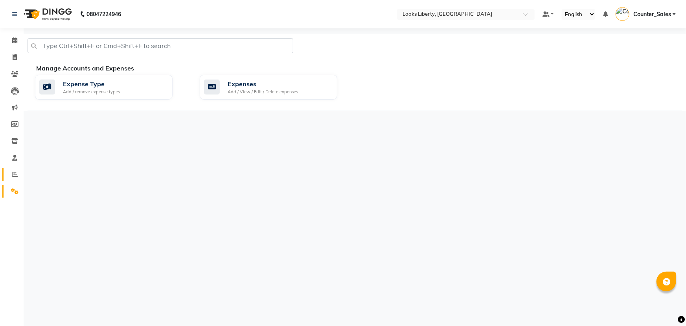
click at [11, 168] on link "Reports" at bounding box center [11, 174] width 19 height 13
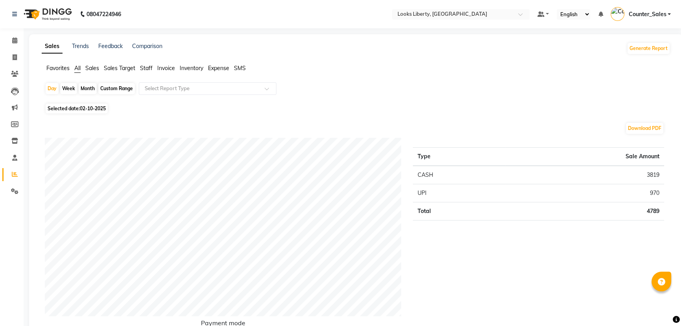
click at [225, 67] on span "Expense" at bounding box center [218, 67] width 21 height 7
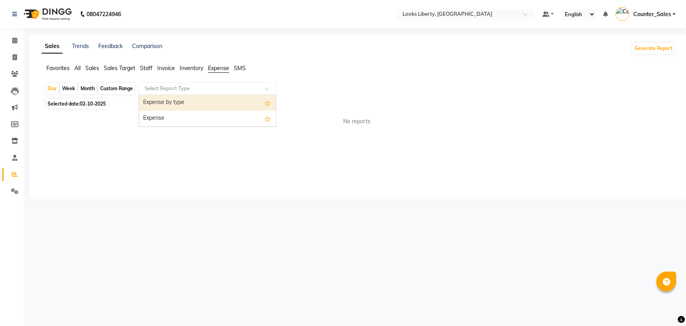
click at [238, 86] on input "text" at bounding box center [199, 89] width 113 height 8
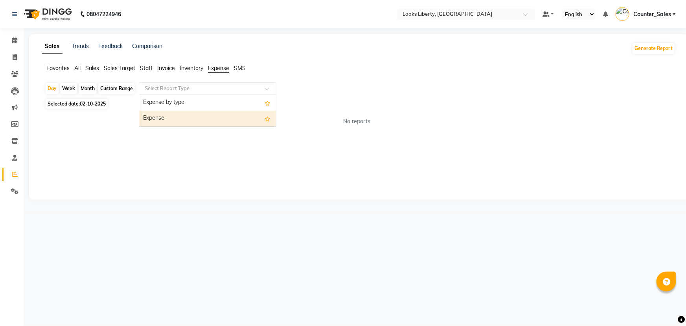
click at [246, 112] on div "Expense" at bounding box center [207, 118] width 137 height 16
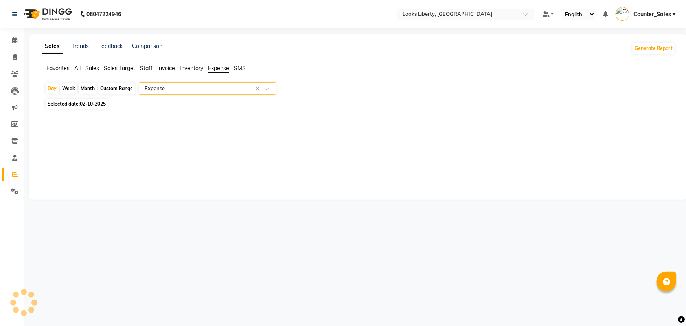
select select "full_report"
select select "pdf"
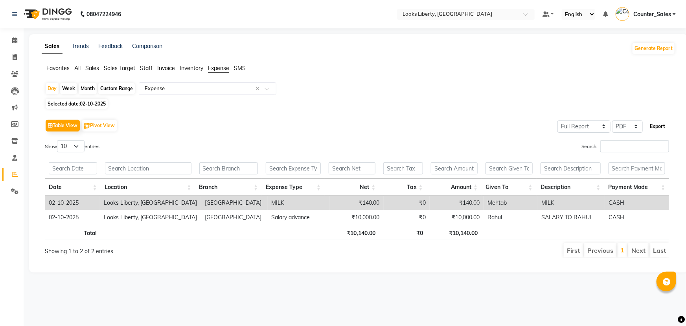
click at [657, 124] on button "Export" at bounding box center [658, 126] width 22 height 13
select select "sans-serif"
select select "11px"
select select "template_2"
select select "A4"
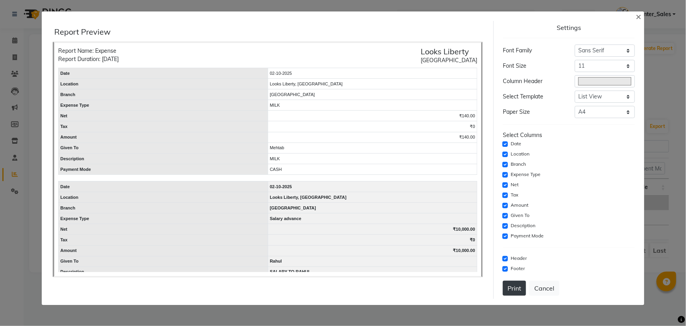
click at [514, 285] on button "Print" at bounding box center [514, 287] width 23 height 15
click at [635, 15] on button "×" at bounding box center [639, 16] width 18 height 22
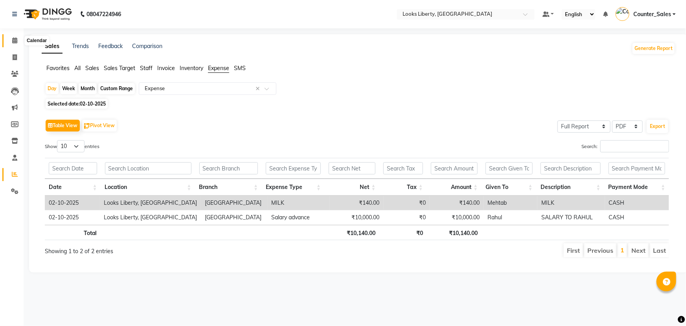
click at [13, 40] on icon at bounding box center [14, 40] width 5 height 6
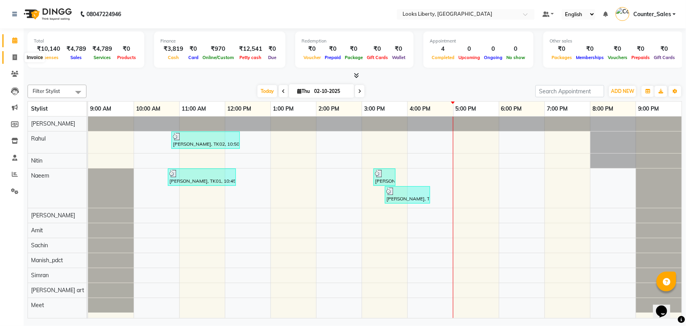
click at [17, 54] on span at bounding box center [15, 57] width 14 height 9
select select "service"
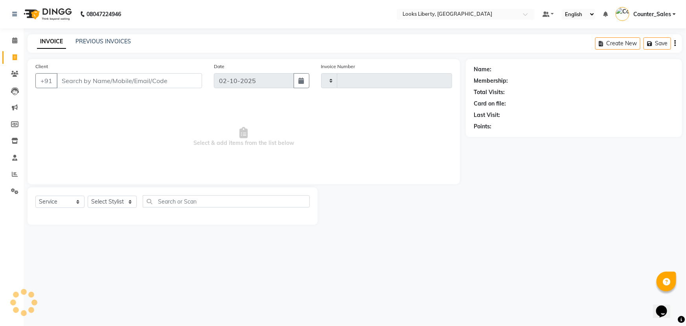
type input "2886"
select select "4321"
click at [8, 40] on span at bounding box center [15, 40] width 14 height 9
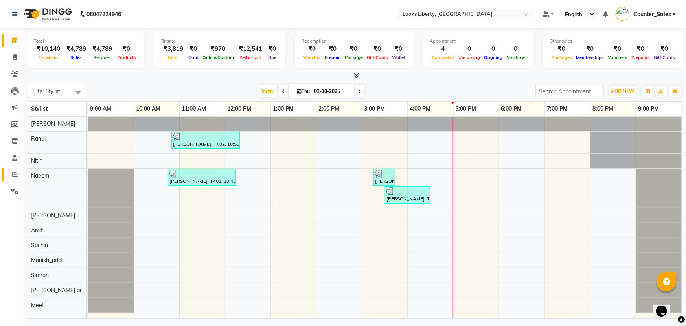
click at [12, 175] on icon at bounding box center [15, 174] width 6 height 6
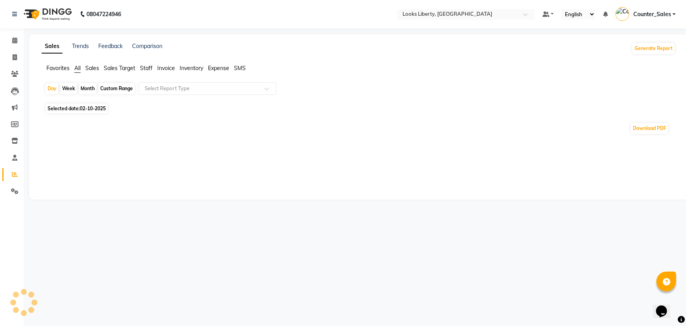
click at [149, 68] on span "Staff" at bounding box center [146, 67] width 13 height 7
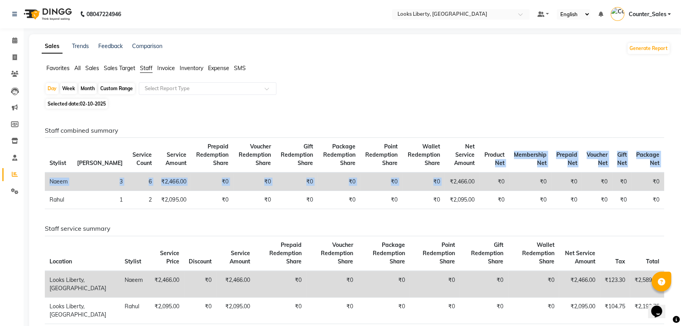
drag, startPoint x: 441, startPoint y: 178, endPoint x: 485, endPoint y: 164, distance: 45.6
click at [485, 165] on table "Stylist Bill Count Service Count Service Amount Prepaid Redemption Share Vouche…" at bounding box center [354, 173] width 619 height 72
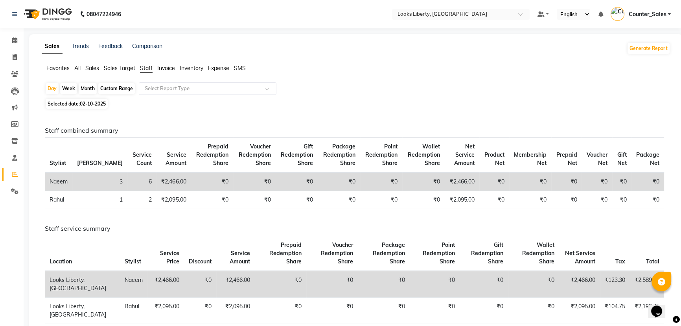
click at [408, 63] on div "Sales Trends Feedback Comparison Generate Report Favorites All Sales Sales Targ…" at bounding box center [356, 217] width 654 height 366
drag, startPoint x: 448, startPoint y: 180, endPoint x: 490, endPoint y: 182, distance: 42.1
click at [490, 182] on tr "Naeem 3 6 ₹2,466.00 ₹0 ₹0 ₹0 ₹0 ₹0 ₹0 ₹2,466.00 ₹0 ₹0 ₹0 ₹0 ₹0 ₹0" at bounding box center [354, 181] width 619 height 18
drag, startPoint x: 16, startPoint y: 36, endPoint x: 15, endPoint y: 41, distance: 4.8
click at [15, 37] on span at bounding box center [15, 40] width 14 height 9
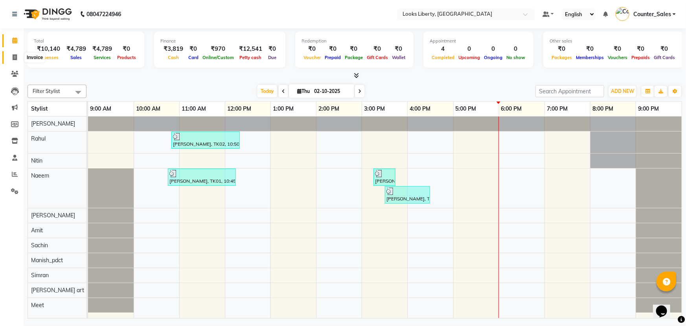
click at [11, 57] on span at bounding box center [15, 57] width 14 height 9
select select "service"
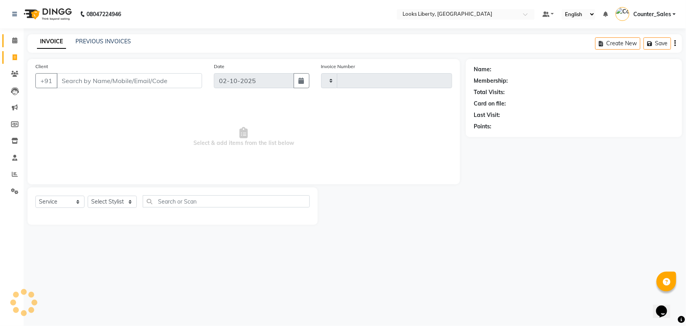
type input "2886"
select select "4321"
click at [10, 175] on span at bounding box center [15, 174] width 14 height 9
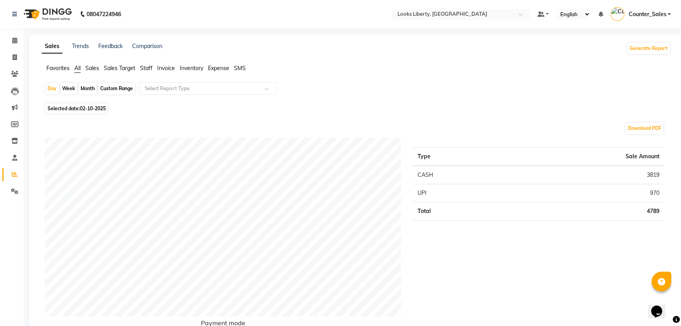
click at [145, 70] on span "Staff" at bounding box center [146, 67] width 13 height 7
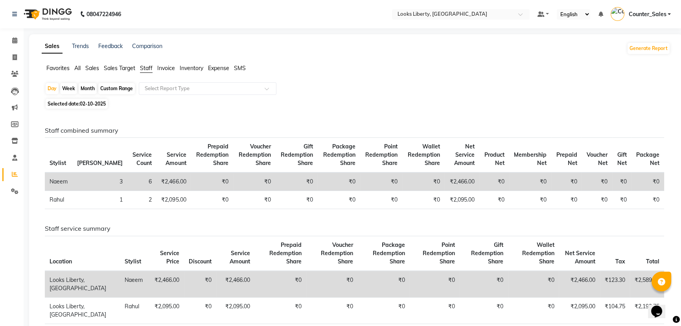
click at [87, 104] on span "02-10-2025" at bounding box center [93, 104] width 26 height 6
select select "10"
select select "2025"
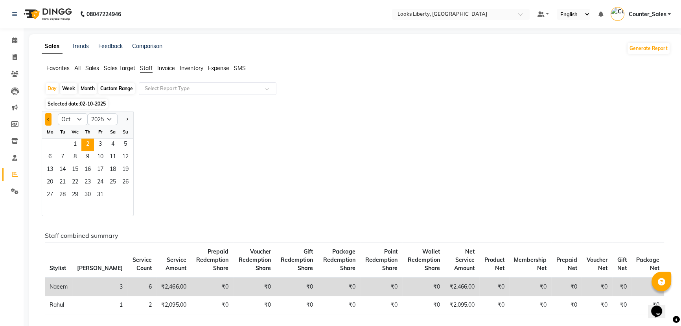
click at [48, 122] on button "Previous month" at bounding box center [48, 119] width 6 height 13
click at [424, 108] on div "Day Week Month Custom Range Select Report Type Selected date: 02-10-2025 Jan Fe…" at bounding box center [356, 290] width 629 height 416
click at [124, 117] on button "Next month" at bounding box center [127, 119] width 6 height 13
click at [124, 118] on button "Next month" at bounding box center [127, 119] width 6 height 13
select select "11"
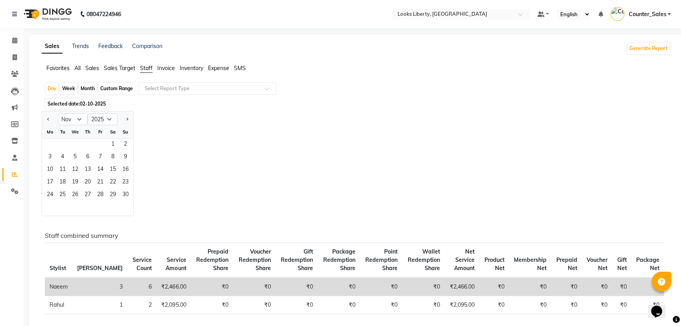
click at [230, 130] on div "Jan Feb Mar Apr May Jun Jul Aug Sep Oct Nov Dec 2015 2016 2017 2018 2019 2020 2…" at bounding box center [356, 163] width 629 height 105
click at [14, 35] on link "Calendar" at bounding box center [11, 40] width 19 height 13
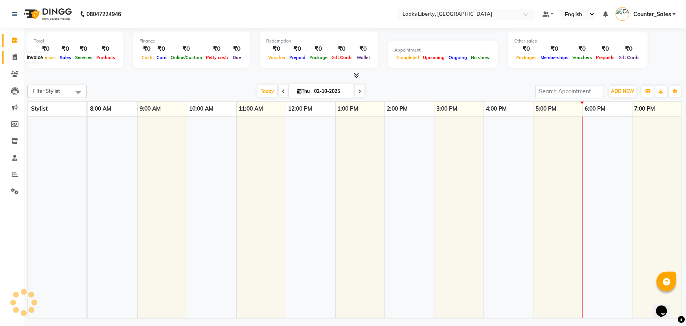
click at [16, 53] on span at bounding box center [15, 57] width 14 height 9
select select "service"
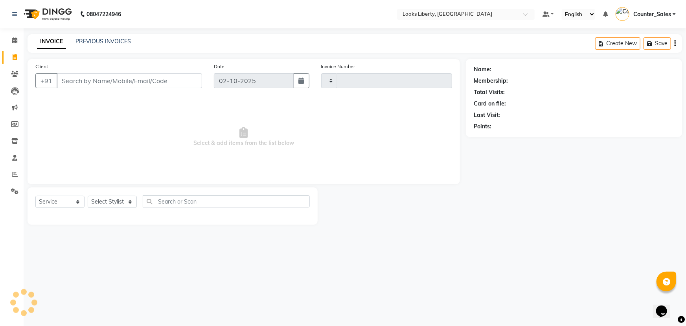
type input "2886"
select select "4321"
click at [18, 39] on span at bounding box center [15, 40] width 14 height 9
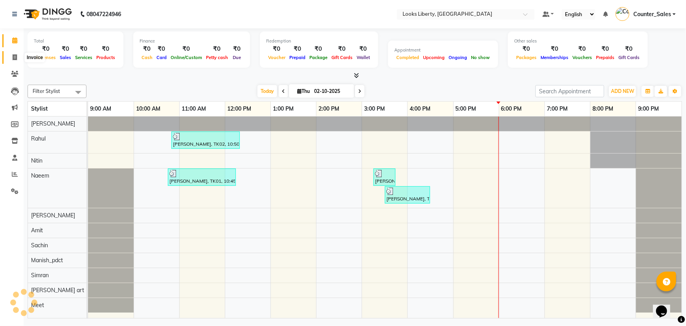
click at [14, 55] on icon at bounding box center [15, 57] width 4 height 6
select select "4321"
select select "service"
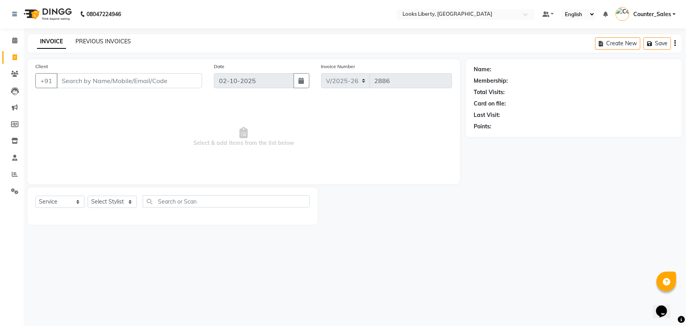
click at [88, 39] on link "PREVIOUS INVOICES" at bounding box center [102, 41] width 55 height 7
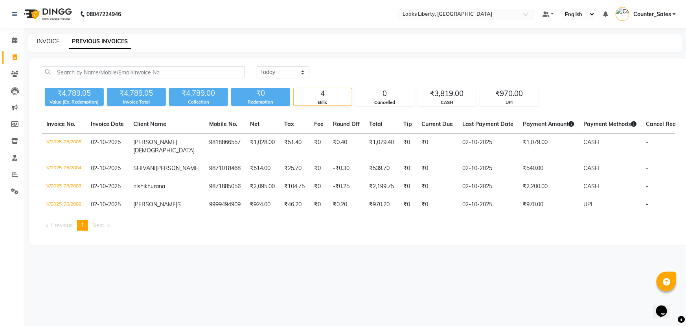
click at [47, 39] on link "INVOICE" at bounding box center [48, 41] width 22 height 7
select select "4321"
select select "service"
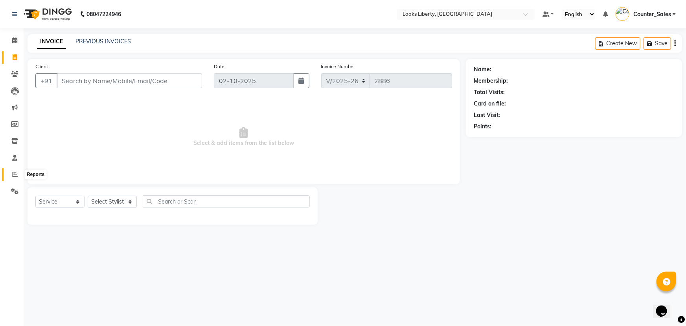
click at [14, 171] on icon at bounding box center [15, 174] width 6 height 6
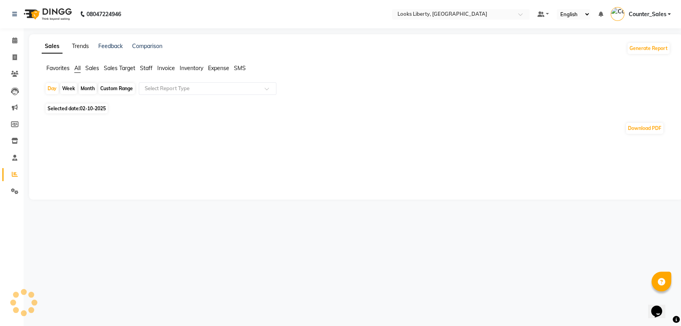
click at [74, 43] on link "Trends" at bounding box center [80, 45] width 17 height 7
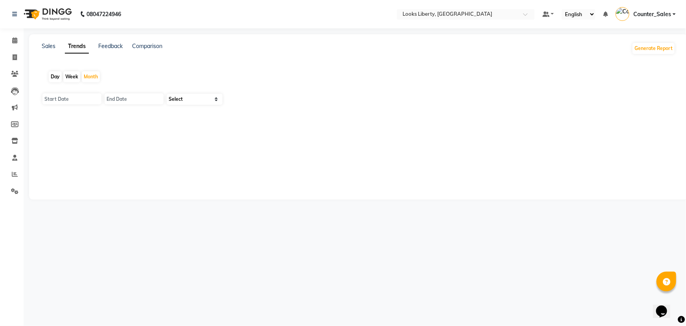
type input "01-10-2025"
type input "31-10-2025"
click at [118, 42] on div "Feedback" at bounding box center [110, 48] width 24 height 13
